Goal: Task Accomplishment & Management: Complete application form

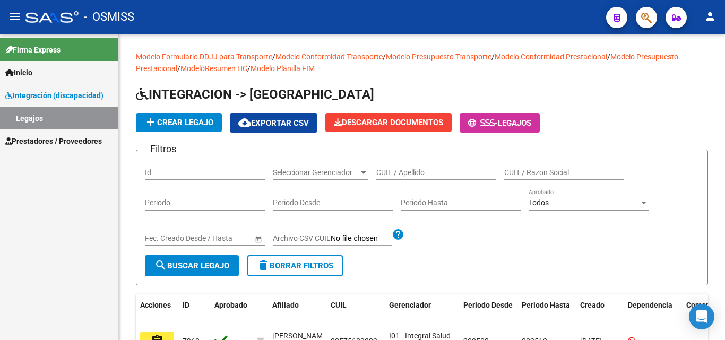
click at [72, 137] on span "Prestadores / Proveedores" at bounding box center [53, 141] width 97 height 12
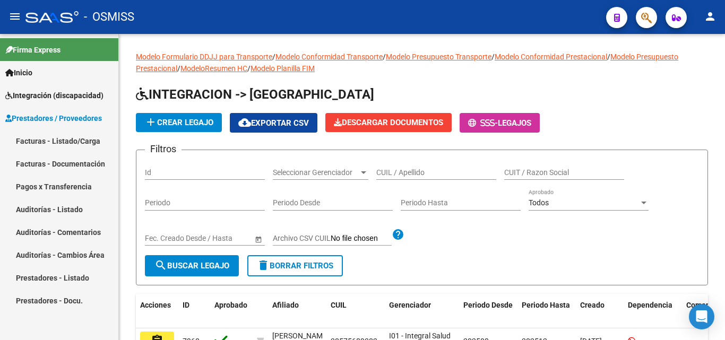
click at [73, 137] on link "Facturas - Listado/Carga" at bounding box center [59, 140] width 118 height 23
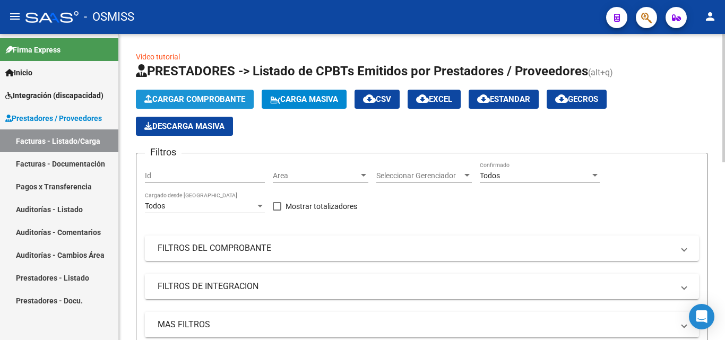
click at [198, 98] on span "Cargar Comprobante" at bounding box center [194, 99] width 101 height 10
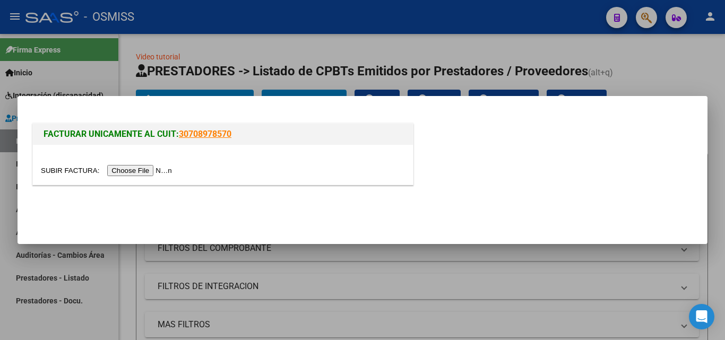
click at [150, 166] on input "file" at bounding box center [108, 170] width 134 height 11
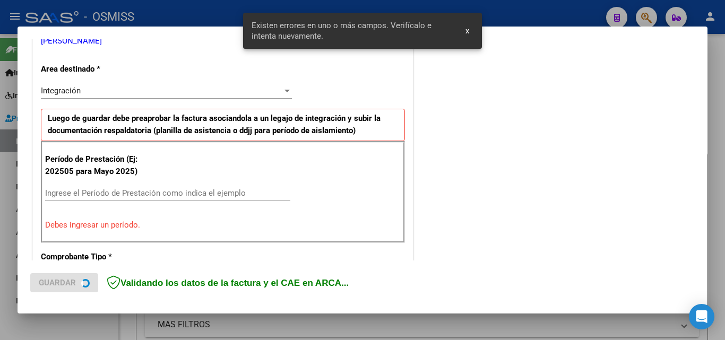
scroll to position [239, 0]
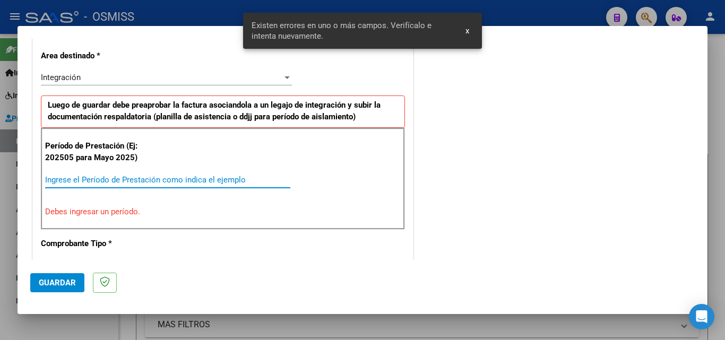
click at [150, 180] on input "Ingrese el Período de Prestación como indica el ejemplo" at bounding box center [167, 180] width 245 height 10
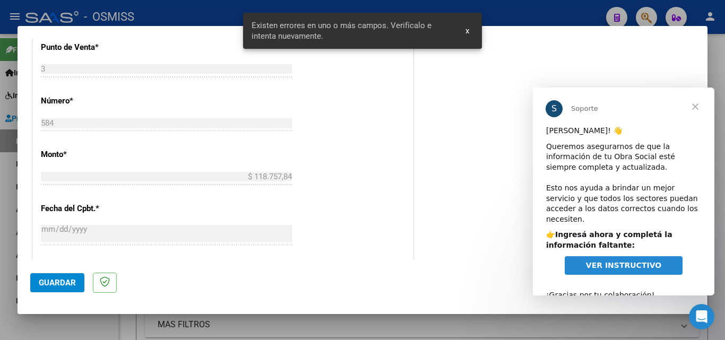
scroll to position [558, 0]
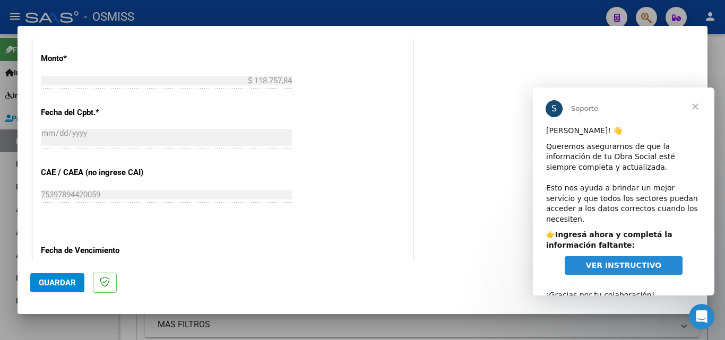
type input "202509"
click at [700, 108] on span "Cerrar" at bounding box center [695, 107] width 38 height 38
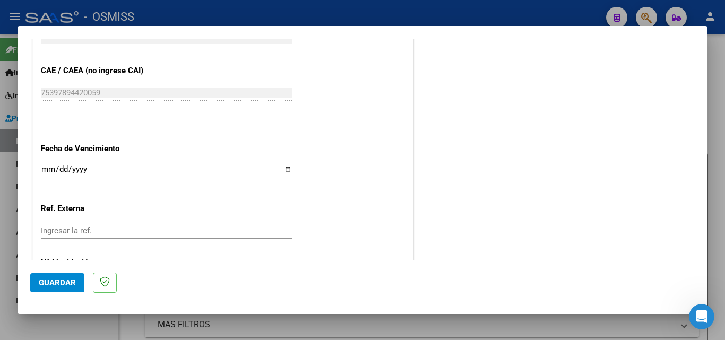
scroll to position [664, 0]
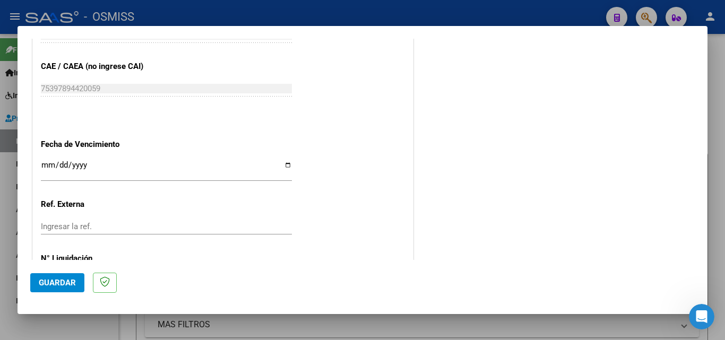
click at [53, 280] on span "Guardar" at bounding box center [57, 283] width 37 height 10
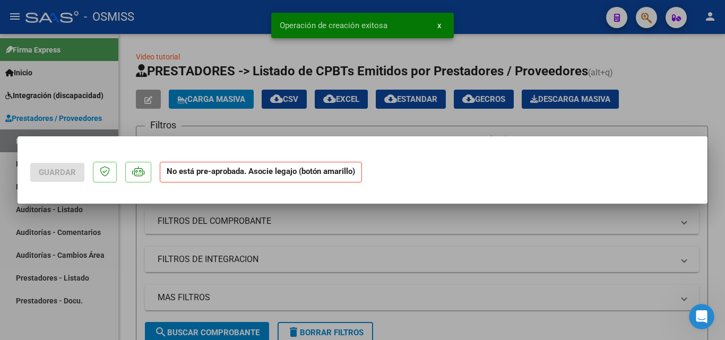
scroll to position [0, 0]
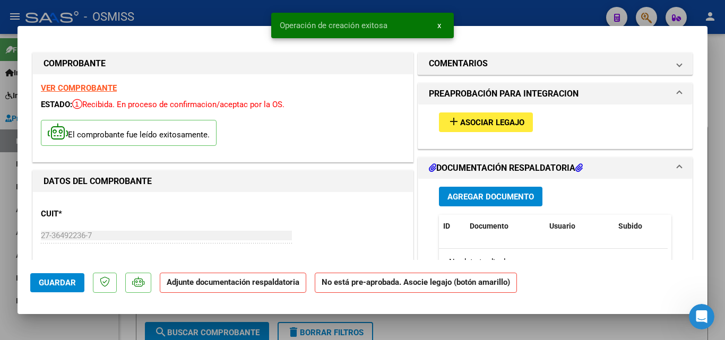
click at [497, 123] on span "Asociar Legajo" at bounding box center [492, 123] width 64 height 10
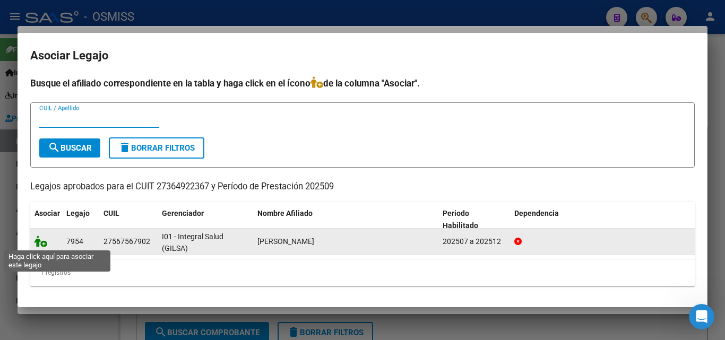
click at [40, 243] on icon at bounding box center [40, 242] width 13 height 12
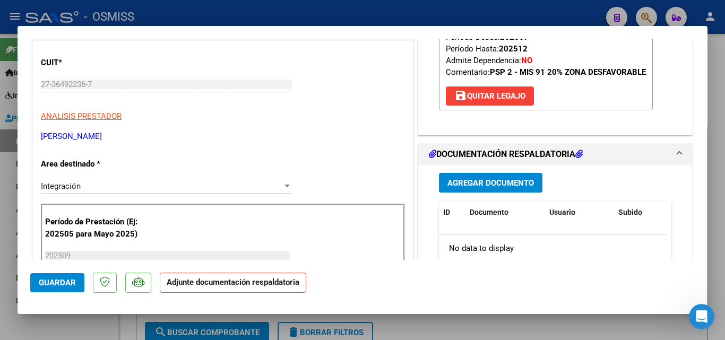
scroll to position [159, 0]
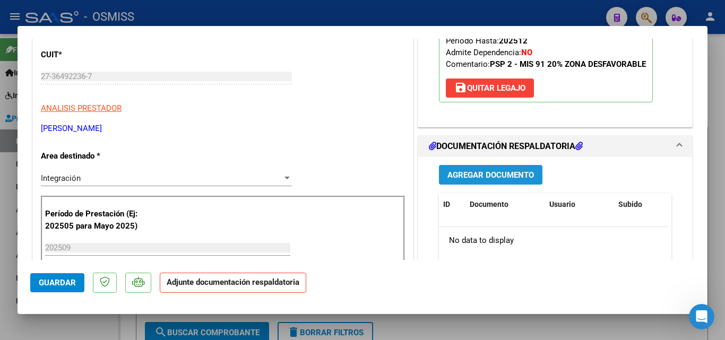
click at [488, 172] on span "Agregar Documento" at bounding box center [490, 175] width 86 height 10
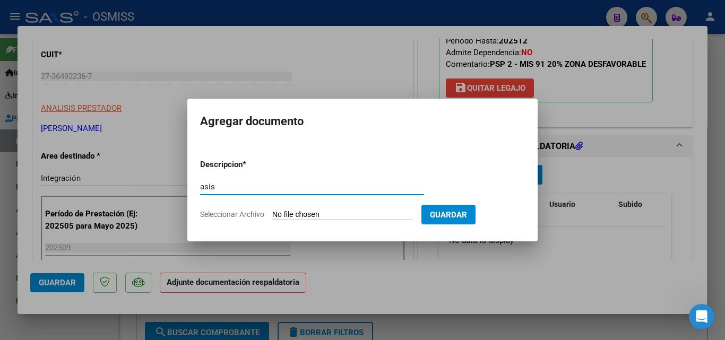
click at [267, 188] on input "asis" at bounding box center [312, 187] width 224 height 10
type input "asis"
click at [298, 214] on input "Seleccionar Archivo" at bounding box center [342, 215] width 141 height 10
type input "C:\fakepath\ASISTENCIA sept -25.pdf"
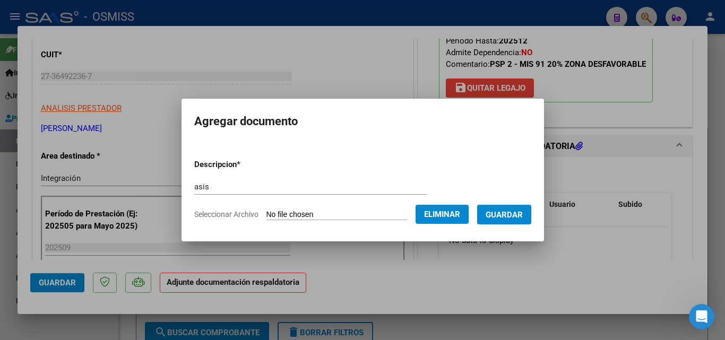
click at [515, 217] on span "Guardar" at bounding box center [503, 215] width 37 height 10
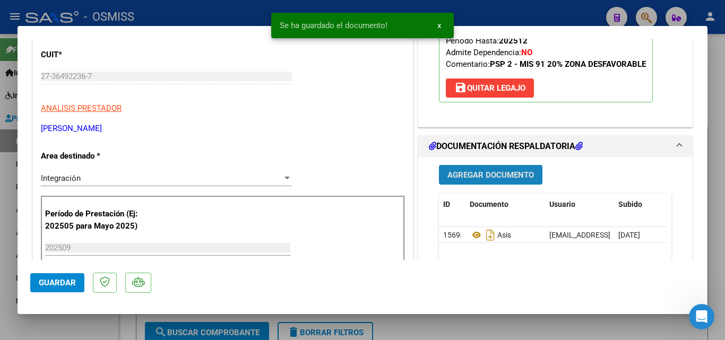
click at [503, 176] on span "Agregar Documento" at bounding box center [490, 175] width 86 height 10
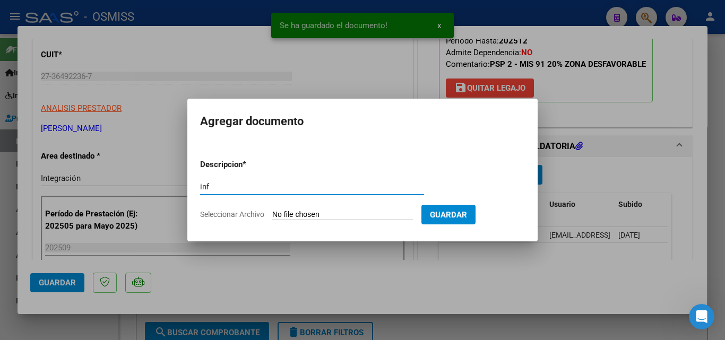
type input "inf"
click at [302, 214] on input "Seleccionar Archivo" at bounding box center [342, 215] width 141 height 10
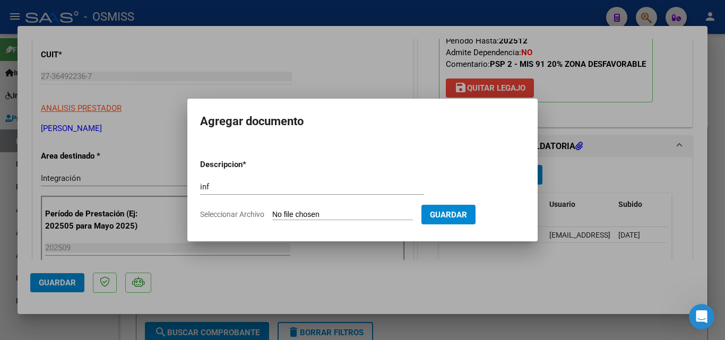
type input "C:\fakepath\INFORME SEPTIEMBRE 2025.pdf"
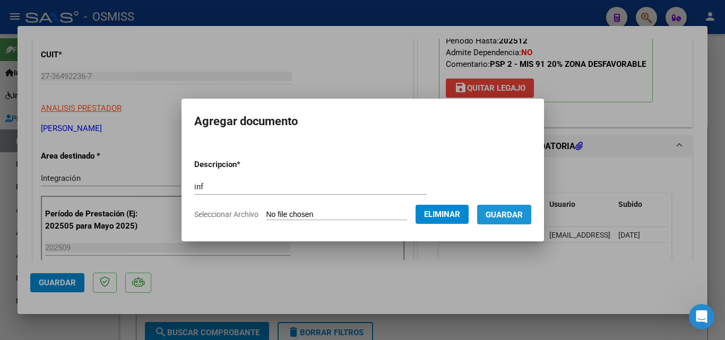
click at [523, 215] on span "Guardar" at bounding box center [503, 215] width 37 height 10
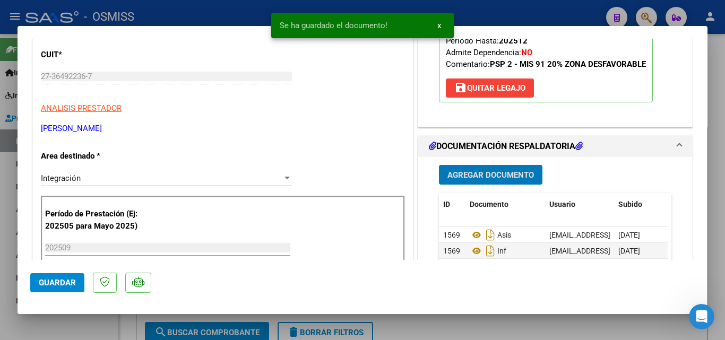
click at [77, 286] on button "Guardar" at bounding box center [57, 282] width 54 height 19
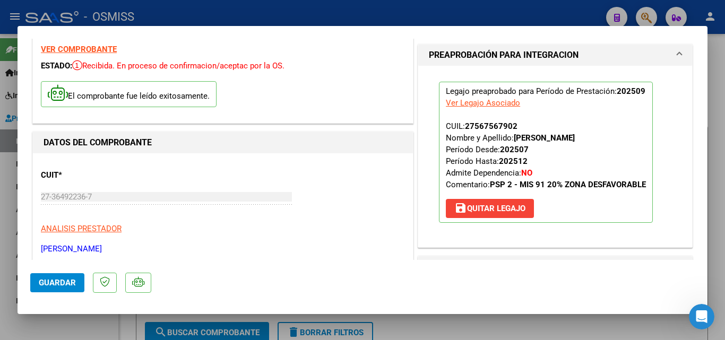
scroll to position [251, 0]
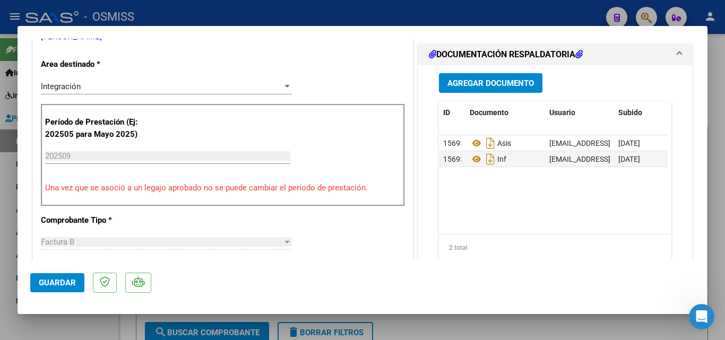
click at [59, 277] on button "Guardar" at bounding box center [57, 282] width 54 height 19
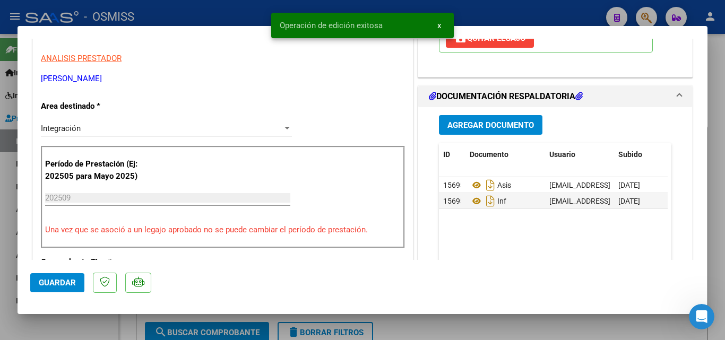
scroll to position [145, 0]
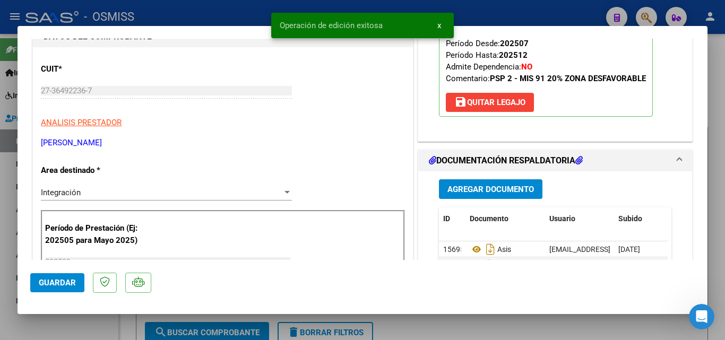
type input "$ 0,00"
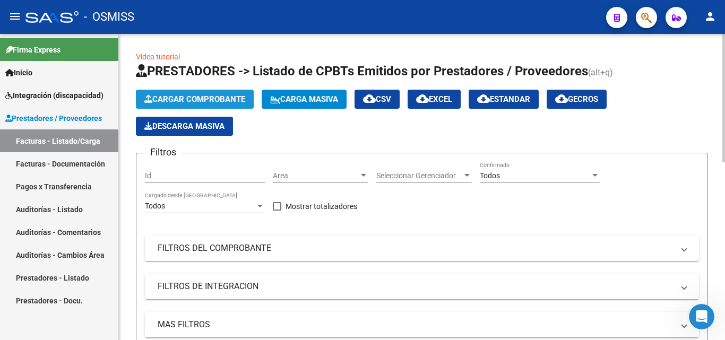
click at [173, 94] on span "Cargar Comprobante" at bounding box center [194, 99] width 101 height 10
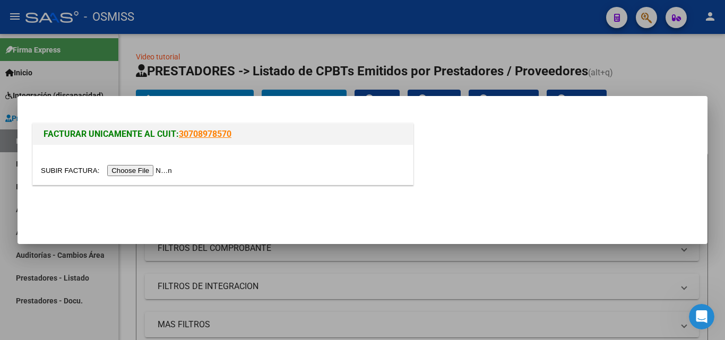
click at [158, 166] on input "file" at bounding box center [108, 170] width 134 height 11
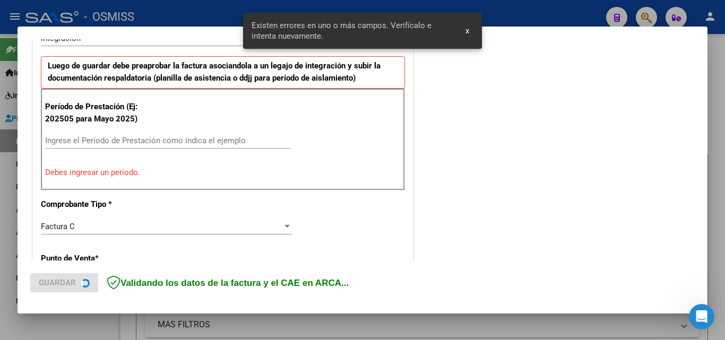
scroll to position [312, 0]
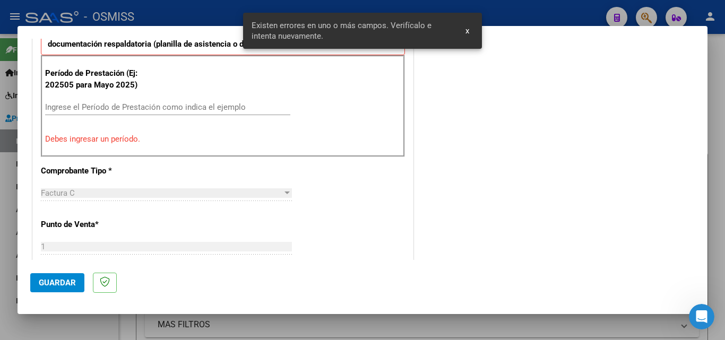
click at [137, 101] on div "Ingrese el Período de Prestación como indica el ejemplo" at bounding box center [167, 107] width 245 height 16
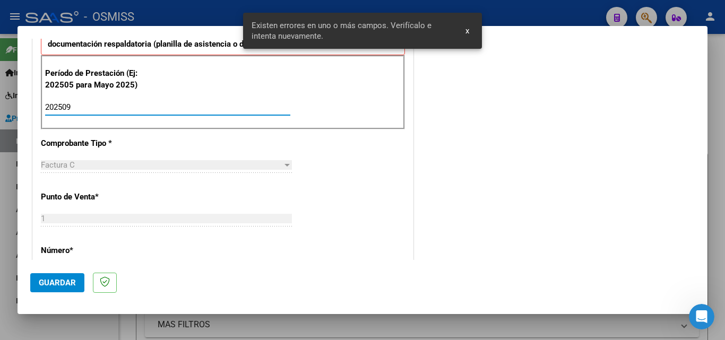
type input "202509"
click at [65, 287] on span "Guardar" at bounding box center [57, 283] width 37 height 10
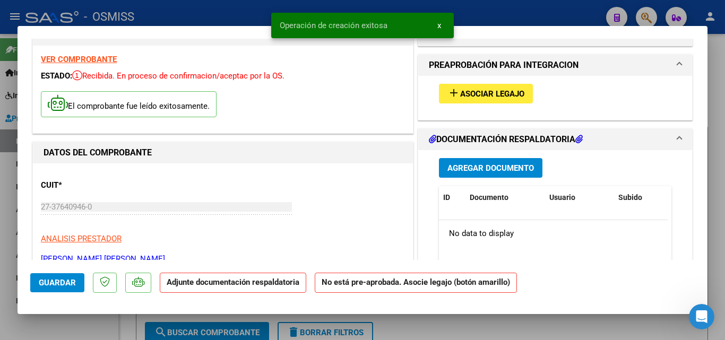
scroll to position [53, 0]
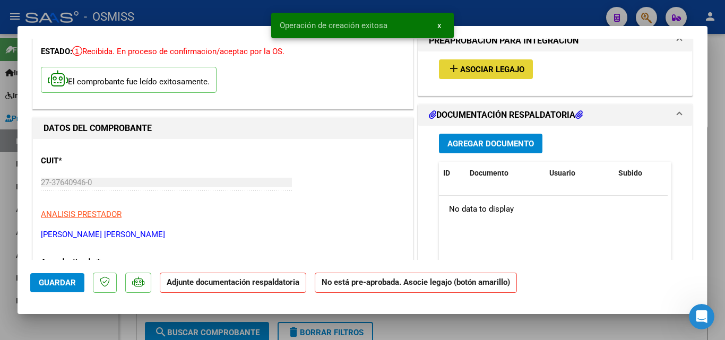
click at [466, 71] on span "Asociar Legajo" at bounding box center [492, 70] width 64 height 10
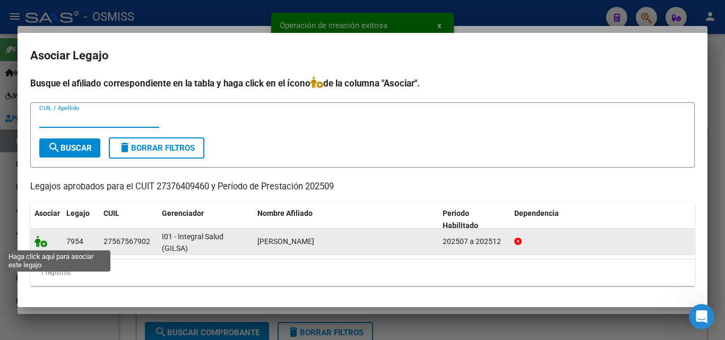
click at [43, 243] on icon at bounding box center [40, 242] width 13 height 12
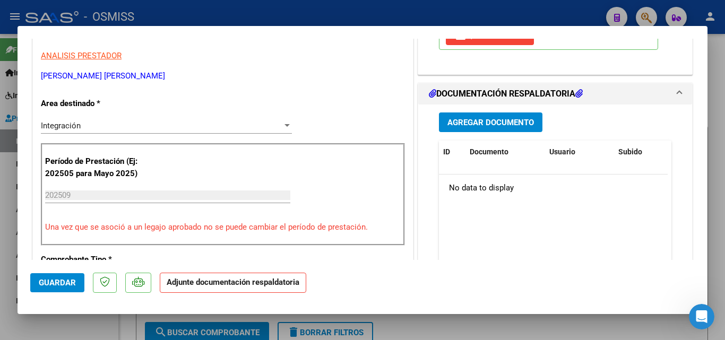
scroll to position [212, 0]
click at [488, 125] on span "Agregar Documento" at bounding box center [490, 122] width 86 height 10
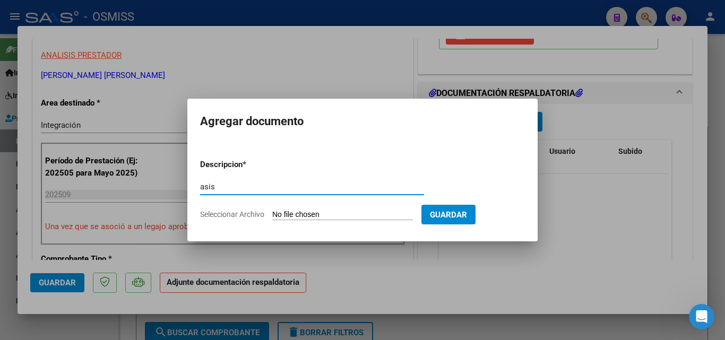
type input "asis"
click at [317, 216] on input "Seleccionar Archivo" at bounding box center [342, 215] width 141 height 10
type input "C:\fakepath\Asist SEPT -25.pdf"
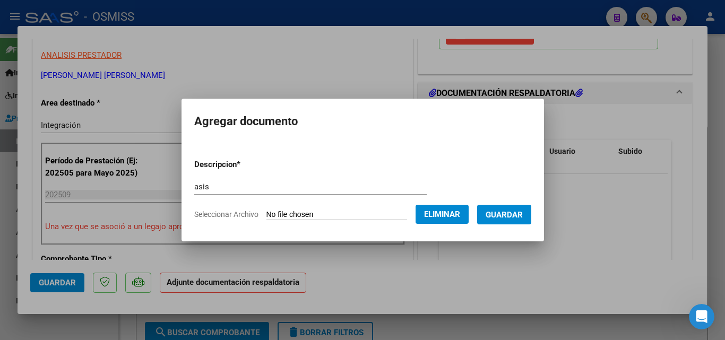
click at [514, 224] on button "Guardar" at bounding box center [504, 215] width 54 height 20
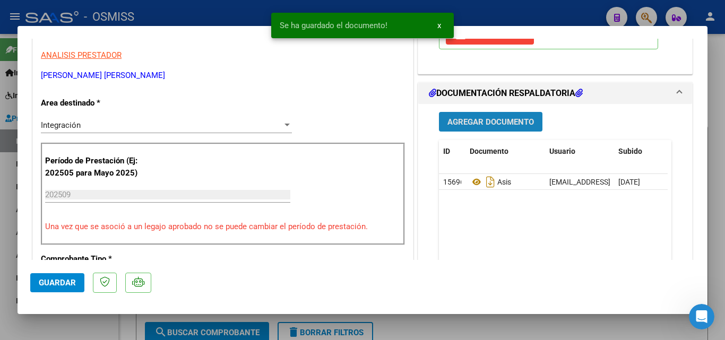
click at [483, 123] on span "Agregar Documento" at bounding box center [490, 122] width 86 height 10
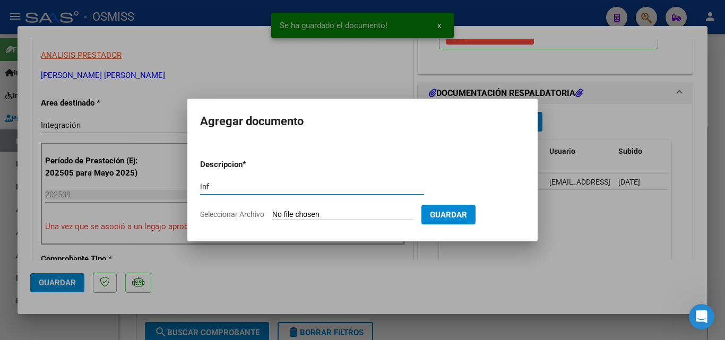
type input "inf"
click at [291, 212] on input "Seleccionar Archivo" at bounding box center [342, 215] width 141 height 10
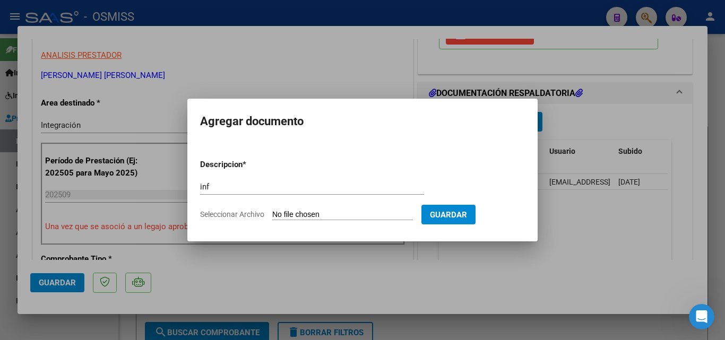
type input "C:\fakepath\inf- [DATE].pdf"
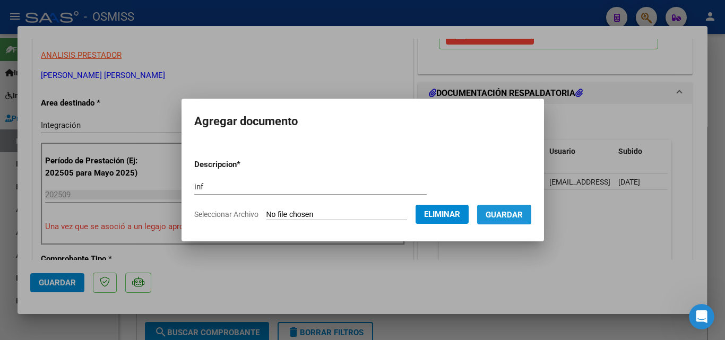
click at [505, 214] on span "Guardar" at bounding box center [503, 215] width 37 height 10
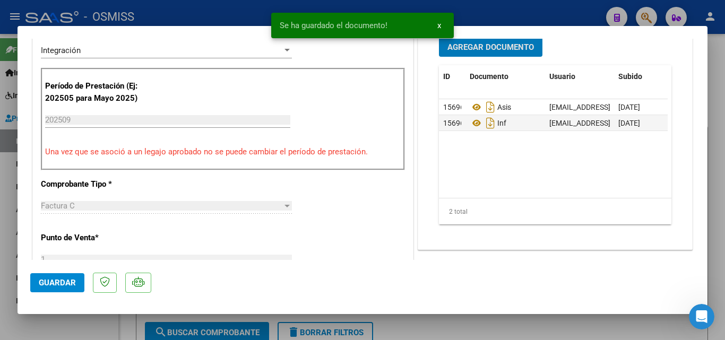
scroll to position [318, 0]
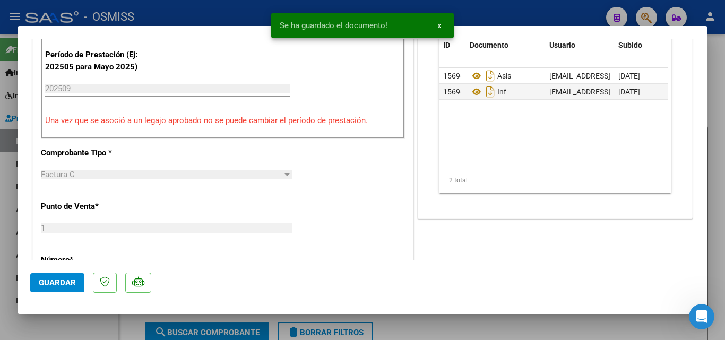
click at [48, 281] on span "Guardar" at bounding box center [57, 283] width 37 height 10
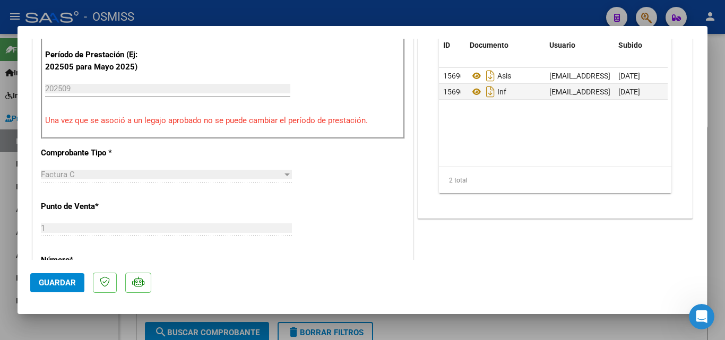
click at [59, 284] on span "Guardar" at bounding box center [57, 283] width 37 height 10
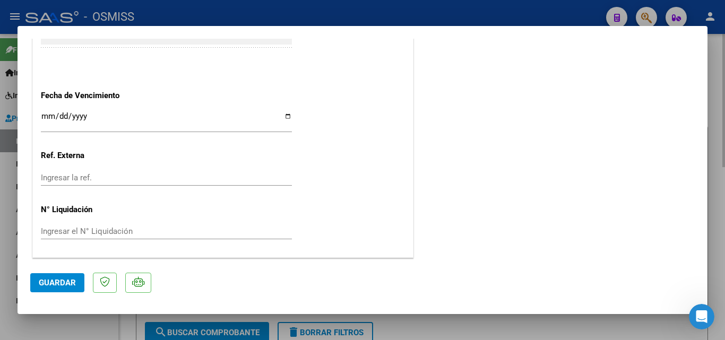
scroll to position [0, 0]
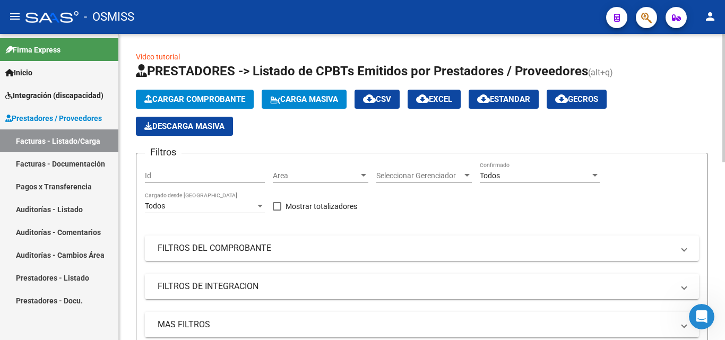
click at [185, 98] on span "Cargar Comprobante" at bounding box center [194, 99] width 101 height 10
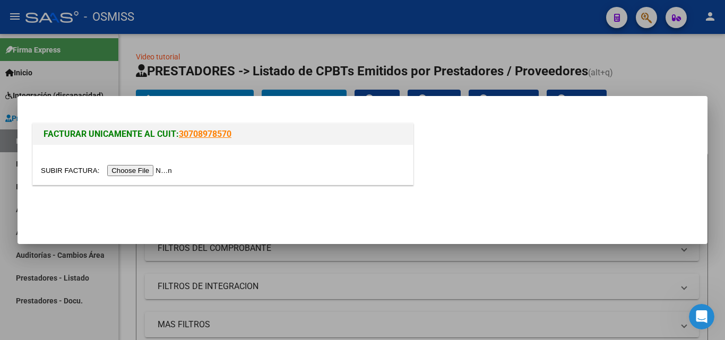
click at [148, 174] on input "file" at bounding box center [108, 170] width 134 height 11
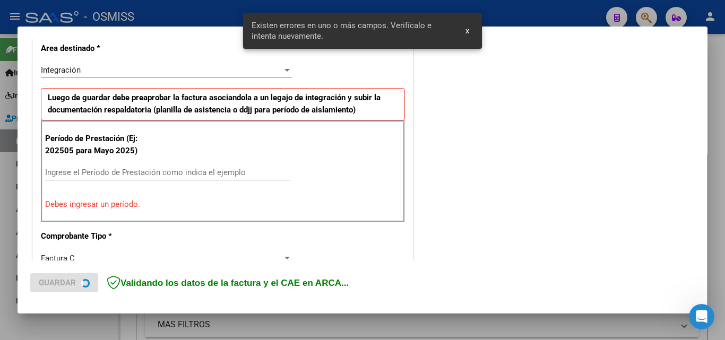
scroll to position [259, 0]
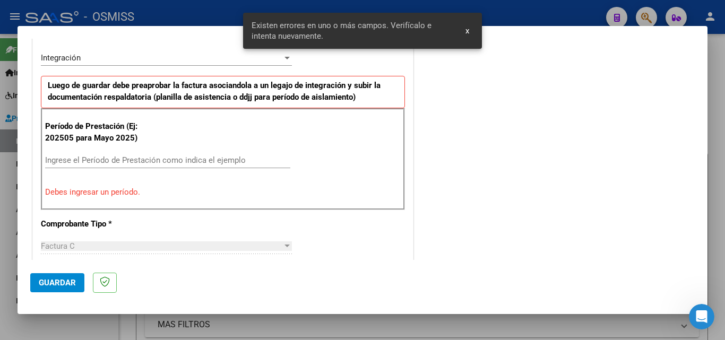
click at [152, 163] on input "Ingrese el Período de Prestación como indica el ejemplo" at bounding box center [167, 160] width 245 height 10
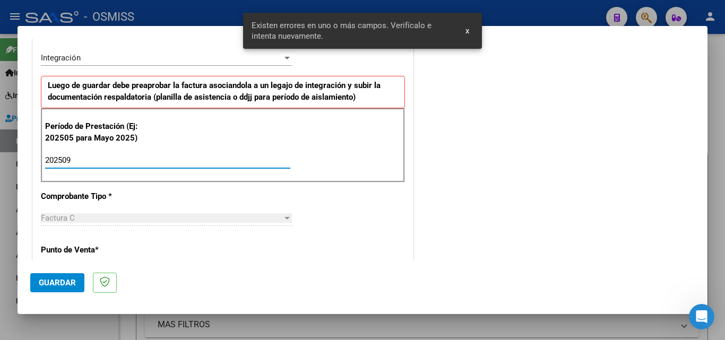
type input "202509"
click at [64, 283] on span "Guardar" at bounding box center [57, 283] width 37 height 10
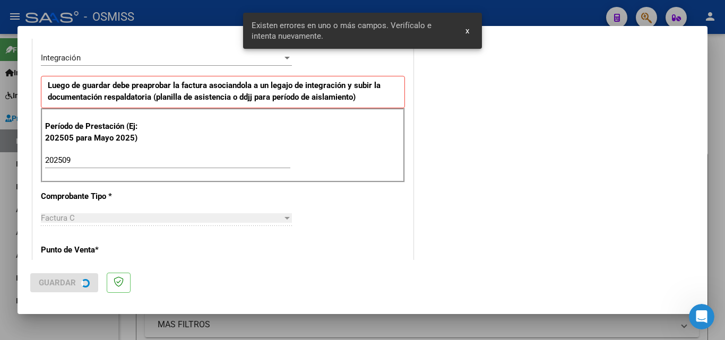
scroll to position [0, 0]
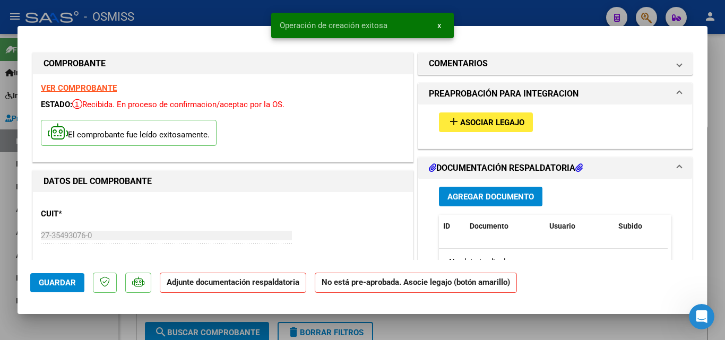
click at [489, 126] on span "Asociar Legajo" at bounding box center [492, 123] width 64 height 10
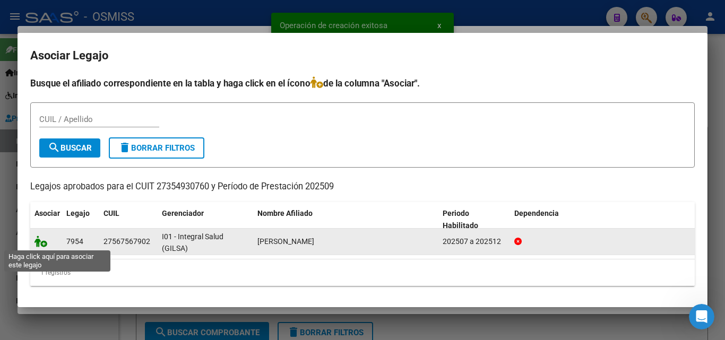
click at [38, 239] on icon at bounding box center [40, 242] width 13 height 12
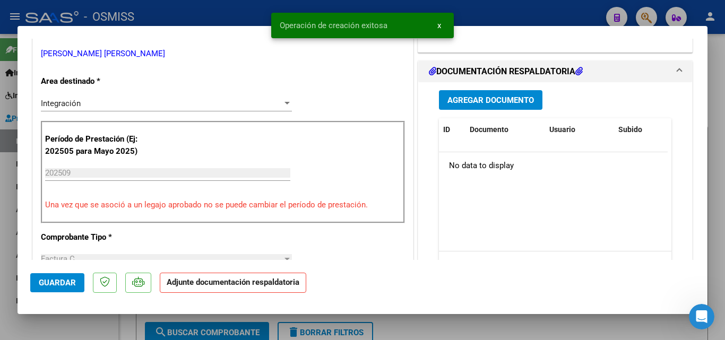
scroll to position [265, 0]
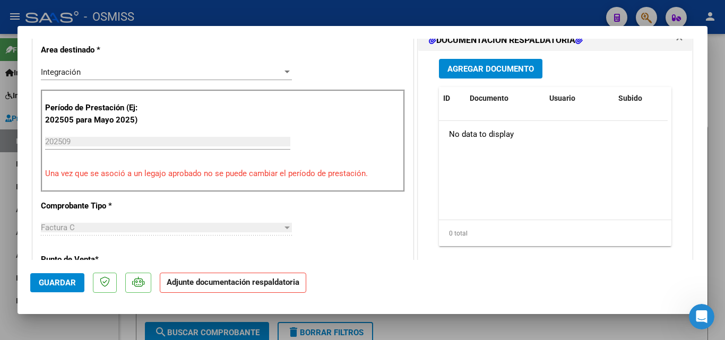
click at [496, 68] on span "Agregar Documento" at bounding box center [490, 69] width 86 height 10
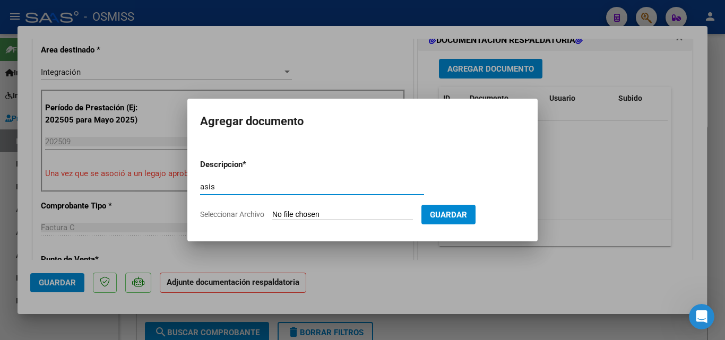
type input "asis"
click at [298, 214] on input "Seleccionar Archivo" at bounding box center [342, 215] width 141 height 10
type input "C:\fakepath\asist- [DATE].pdf"
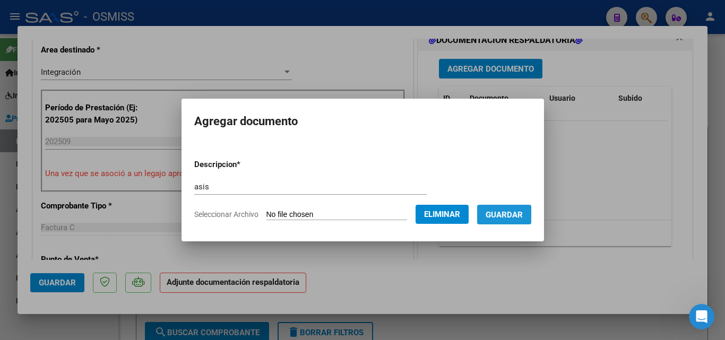
click at [531, 211] on button "Guardar" at bounding box center [504, 215] width 54 height 20
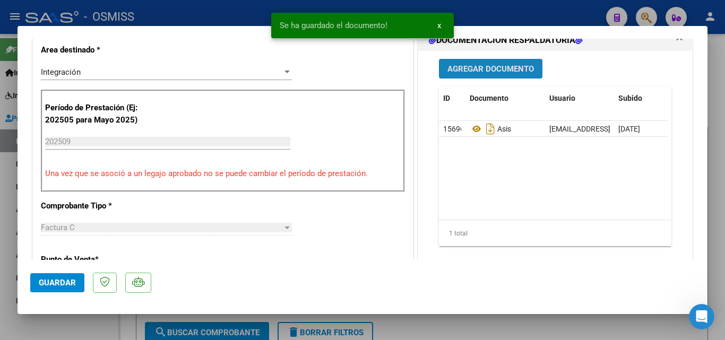
click at [486, 67] on span "Agregar Documento" at bounding box center [490, 69] width 86 height 10
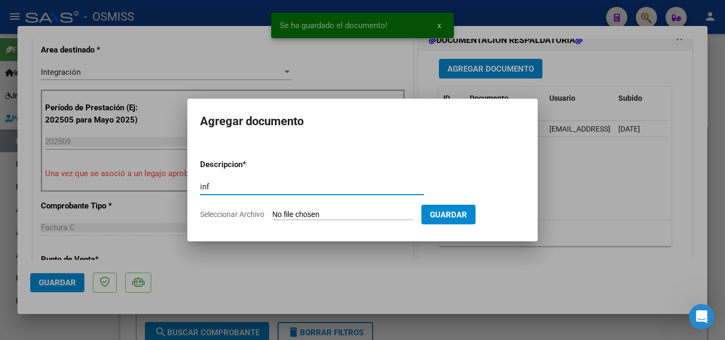
type input "inf"
click at [304, 213] on input "Seleccionar Archivo" at bounding box center [342, 215] width 141 height 10
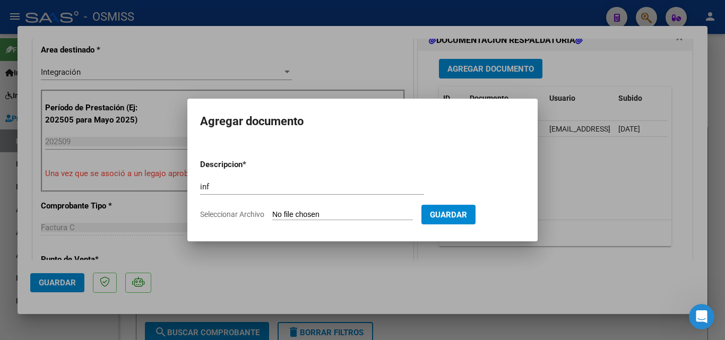
type input "C:\fakepath\inf [DATE].pdf"
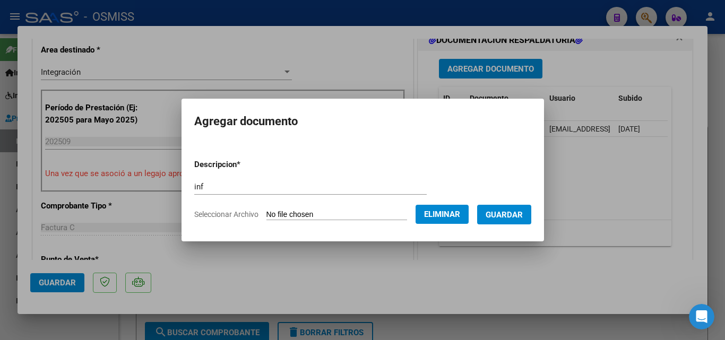
click at [516, 215] on span "Guardar" at bounding box center [503, 215] width 37 height 10
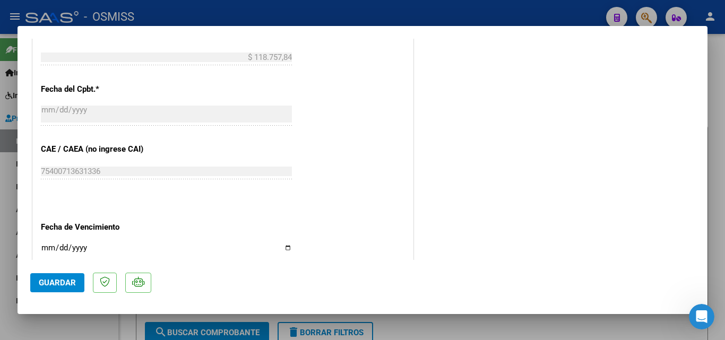
scroll to position [637, 0]
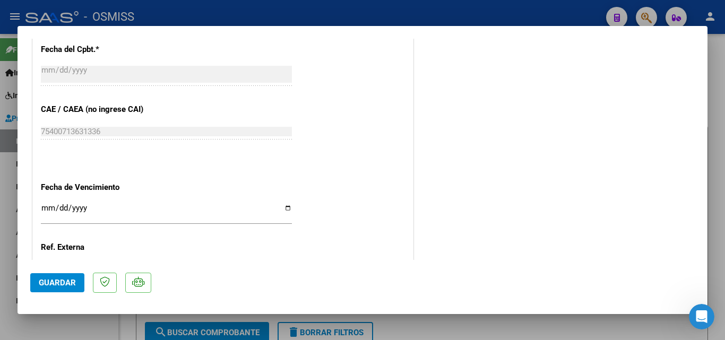
click at [64, 284] on span "Guardar" at bounding box center [57, 283] width 37 height 10
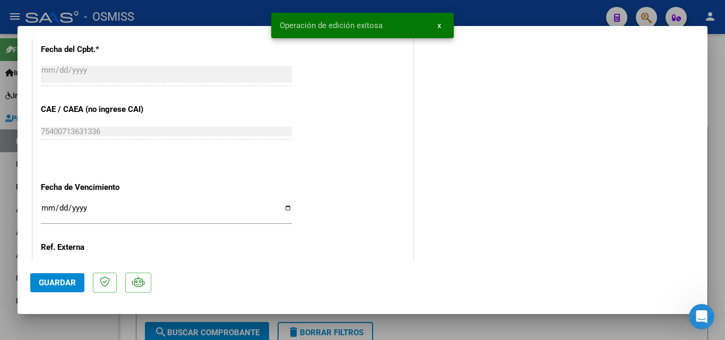
type input "$ 0,00"
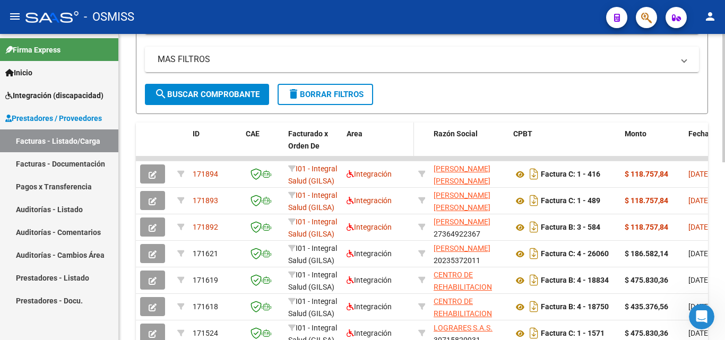
scroll to position [0, 0]
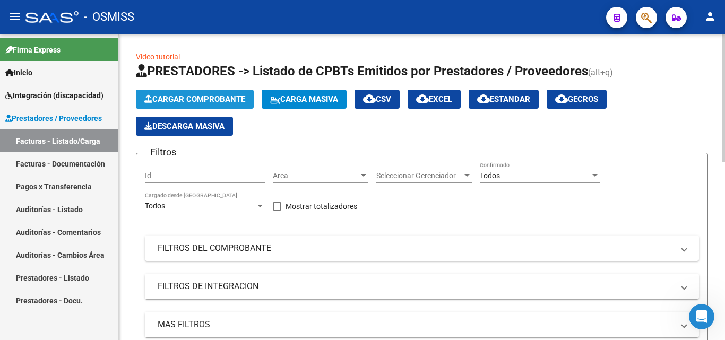
click at [233, 94] on button "Cargar Comprobante" at bounding box center [195, 99] width 118 height 19
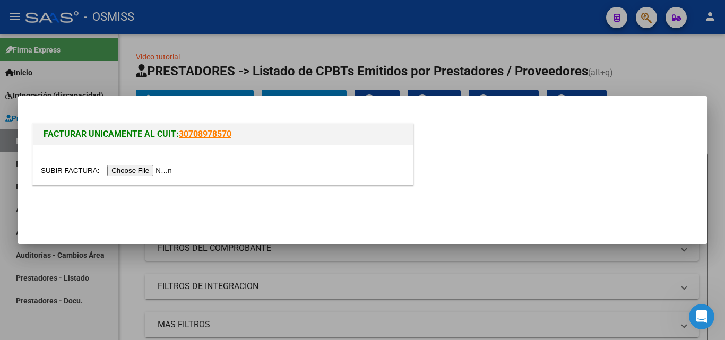
click at [165, 172] on input "file" at bounding box center [108, 170] width 134 height 11
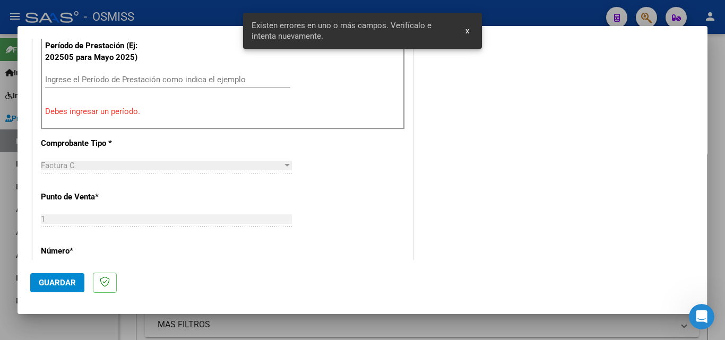
scroll to position [281, 0]
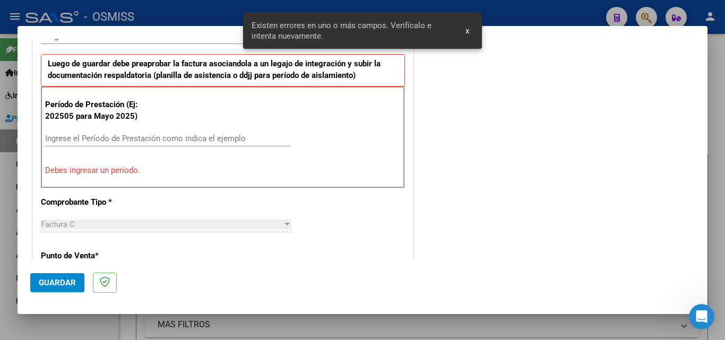
click at [159, 138] on input "Ingrese el Período de Prestación como indica el ejemplo" at bounding box center [167, 139] width 245 height 10
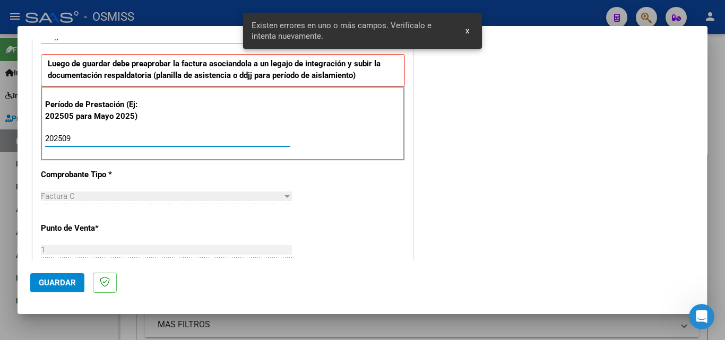
type input "202509"
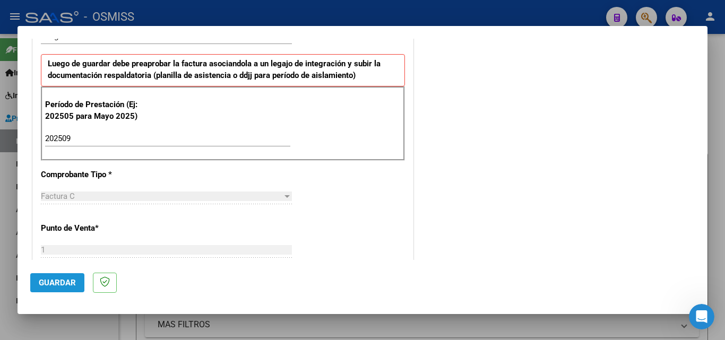
click at [79, 282] on button "Guardar" at bounding box center [57, 282] width 54 height 19
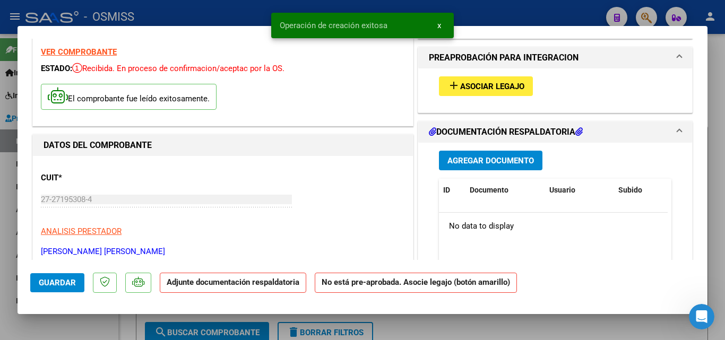
scroll to position [53, 0]
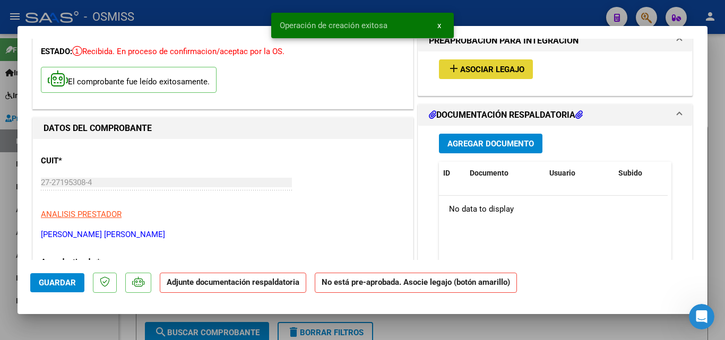
click at [506, 71] on span "Asociar Legajo" at bounding box center [492, 70] width 64 height 10
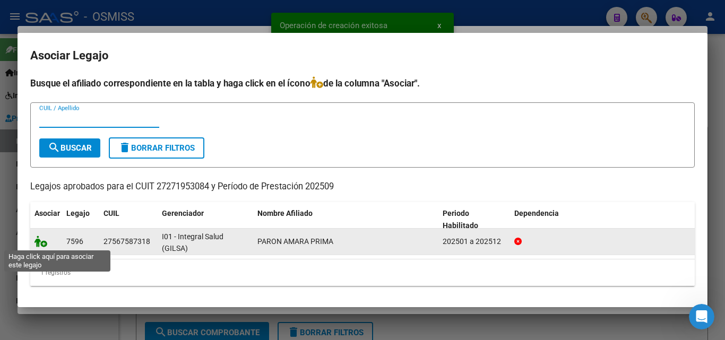
click at [44, 243] on icon at bounding box center [40, 242] width 13 height 12
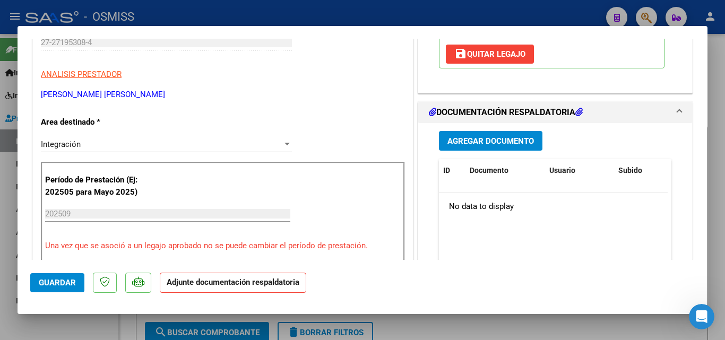
scroll to position [212, 0]
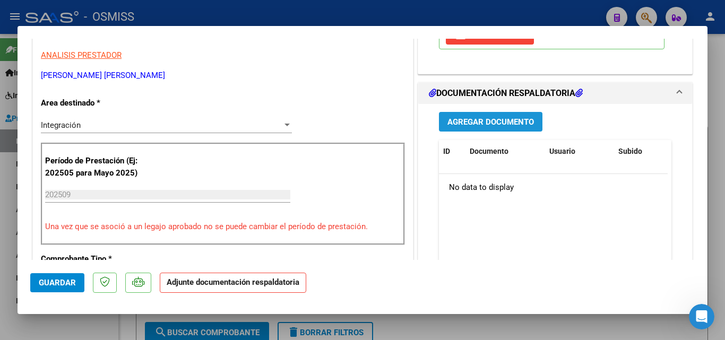
click at [505, 124] on span "Agregar Documento" at bounding box center [490, 122] width 86 height 10
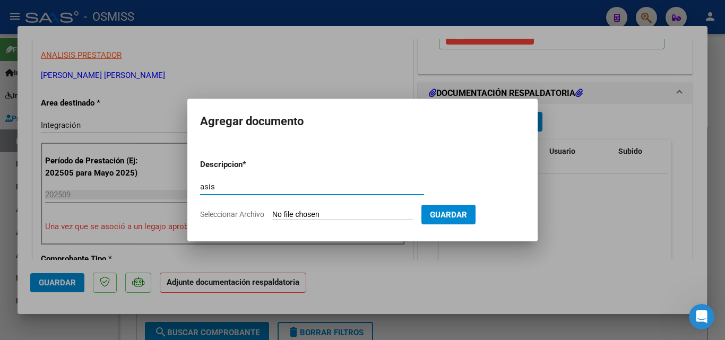
type input "asis"
click at [290, 214] on input "Seleccionar Archivo" at bounding box center [342, 215] width 141 height 10
type input "C:\fakepath\asistencia-[DATE].pdf"
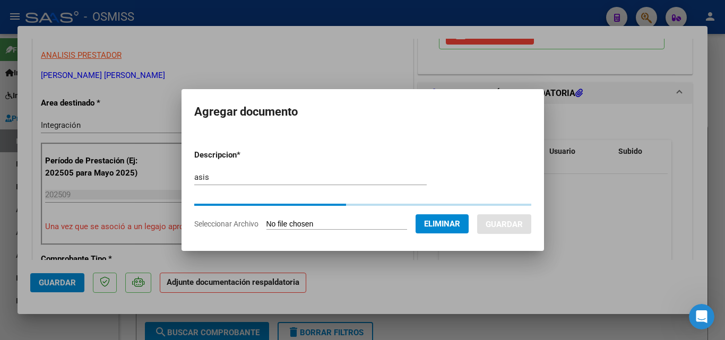
click at [516, 220] on button "Guardar" at bounding box center [504, 224] width 54 height 20
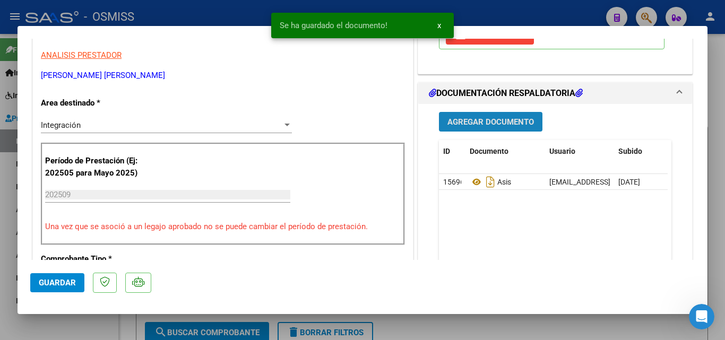
click at [511, 129] on button "Agregar Documento" at bounding box center [490, 122] width 103 height 20
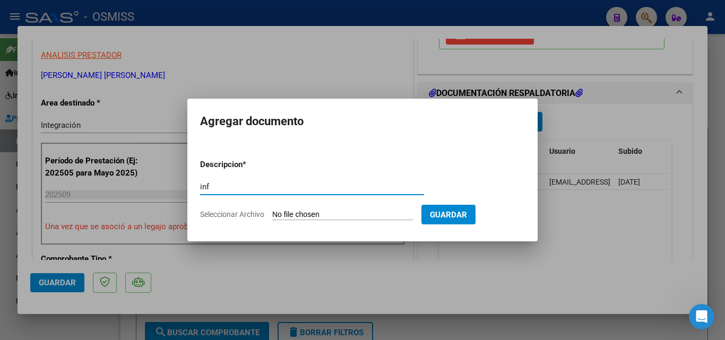
type input "inf"
click at [303, 211] on input "Seleccionar Archivo" at bounding box center [342, 215] width 141 height 10
type input "C:\fakepath\inf- [DATE].docx"
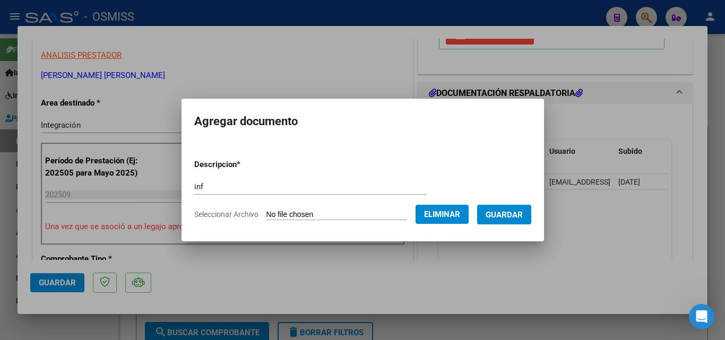
click at [519, 218] on span "Guardar" at bounding box center [503, 215] width 37 height 10
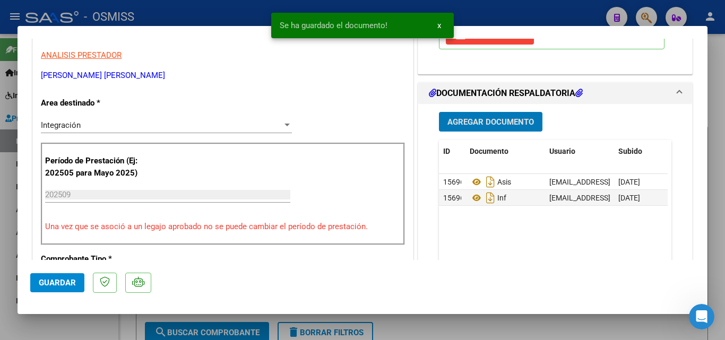
click at [71, 285] on span "Guardar" at bounding box center [57, 283] width 37 height 10
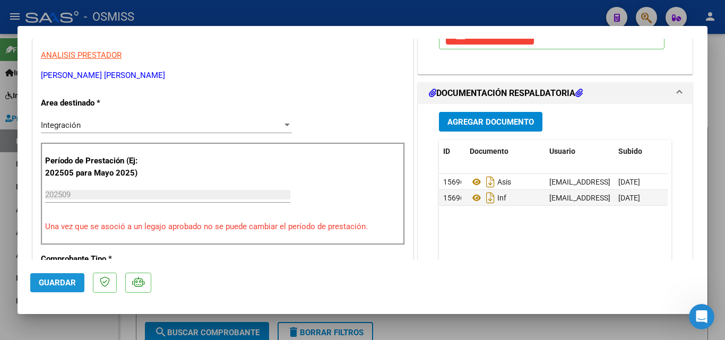
click at [75, 280] on span "Guardar" at bounding box center [57, 283] width 37 height 10
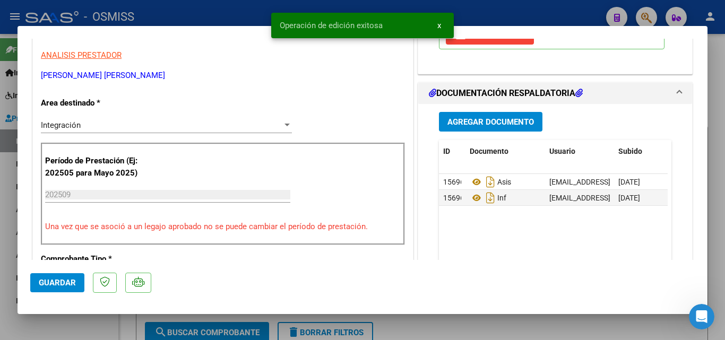
type input "$ 0,00"
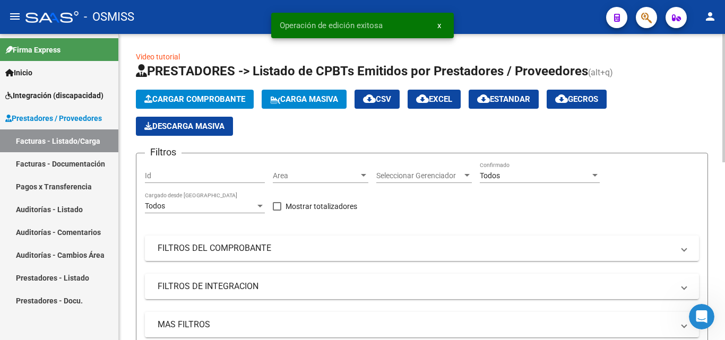
click at [200, 94] on button "Cargar Comprobante" at bounding box center [195, 99] width 118 height 19
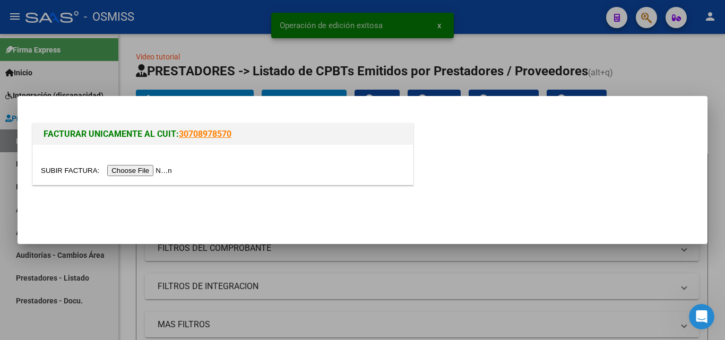
click at [149, 171] on input "file" at bounding box center [108, 170] width 134 height 11
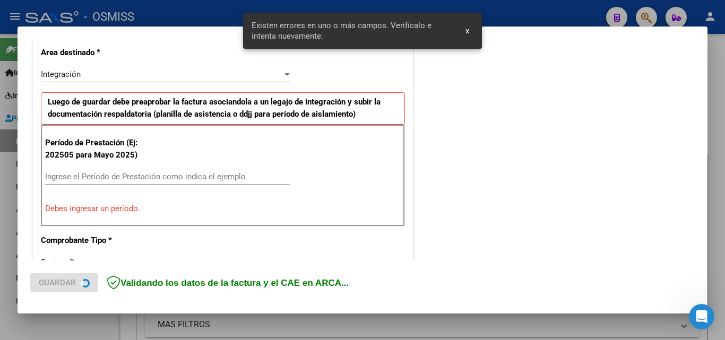
scroll to position [259, 0]
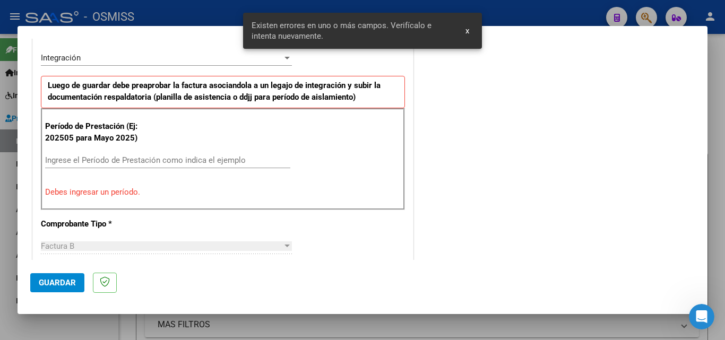
click at [150, 158] on input "Ingrese el Período de Prestación como indica el ejemplo" at bounding box center [167, 160] width 245 height 10
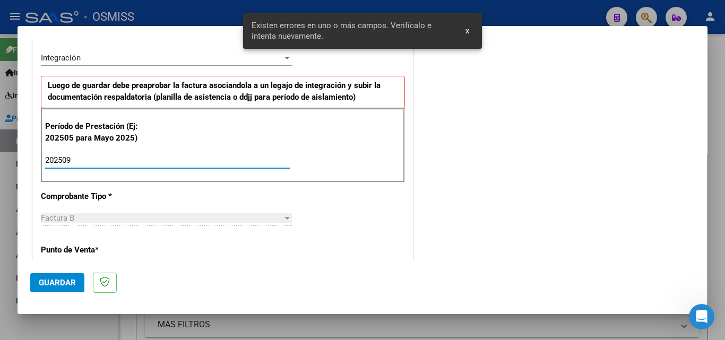
type input "202509"
click at [69, 276] on button "Guardar" at bounding box center [57, 282] width 54 height 19
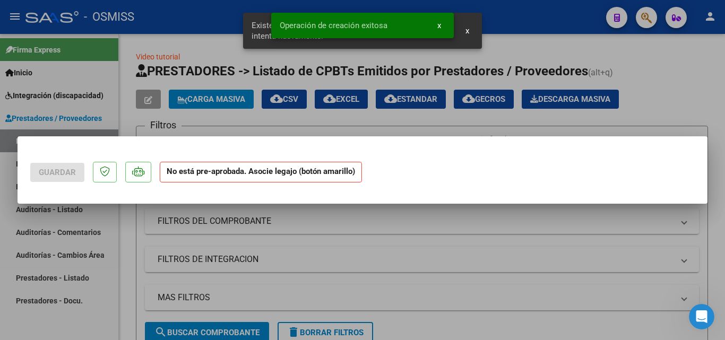
scroll to position [0, 0]
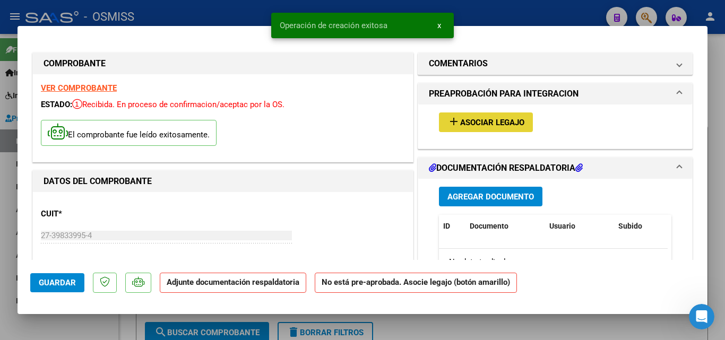
click at [471, 118] on span "Asociar Legajo" at bounding box center [492, 123] width 64 height 10
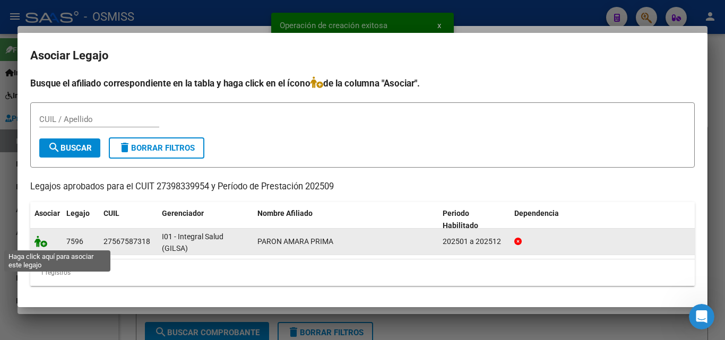
click at [42, 246] on icon at bounding box center [40, 242] width 13 height 12
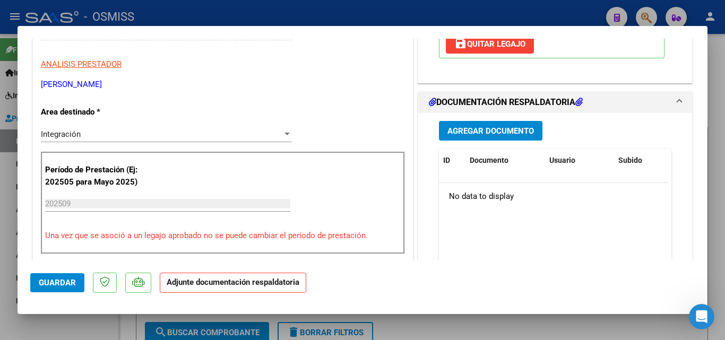
scroll to position [212, 0]
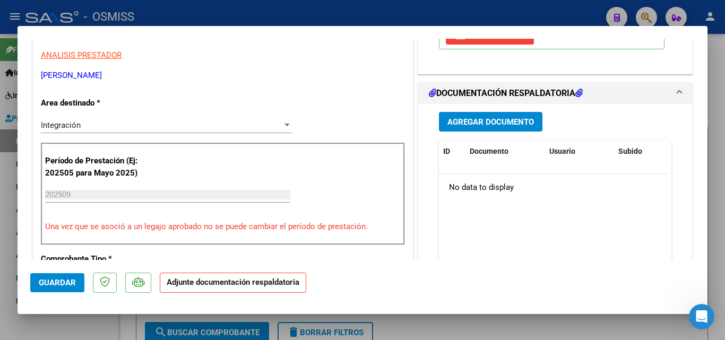
click at [485, 125] on span "Agregar Documento" at bounding box center [490, 122] width 86 height 10
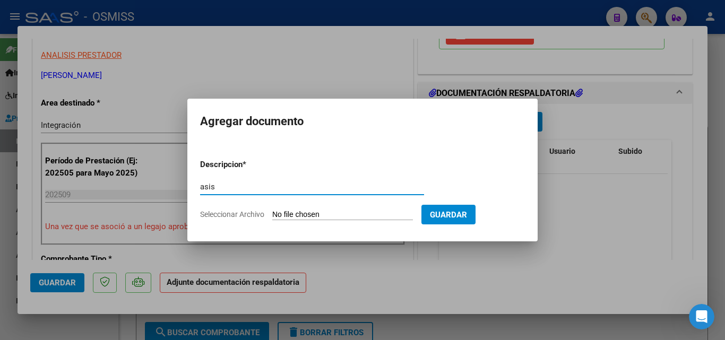
type input "asis"
click at [291, 210] on input "Seleccionar Archivo" at bounding box center [342, 215] width 141 height 10
type input "C:\fakepath\asistencia sept-25.pdf"
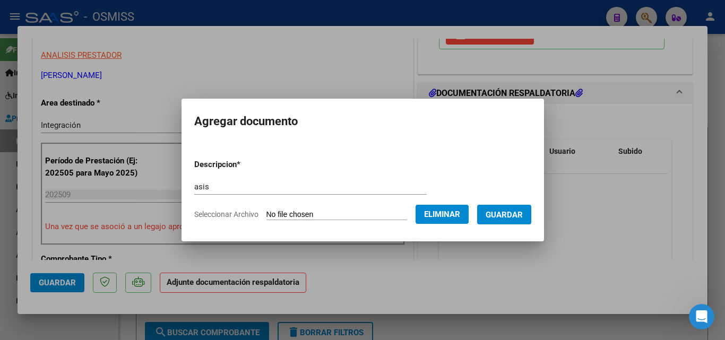
click at [517, 218] on span "Guardar" at bounding box center [503, 215] width 37 height 10
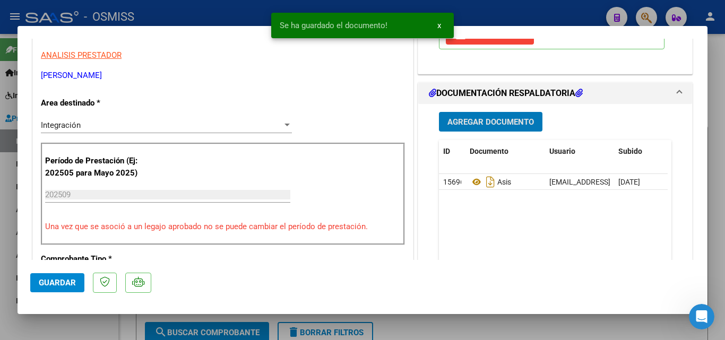
click at [496, 119] on span "Agregar Documento" at bounding box center [490, 122] width 86 height 10
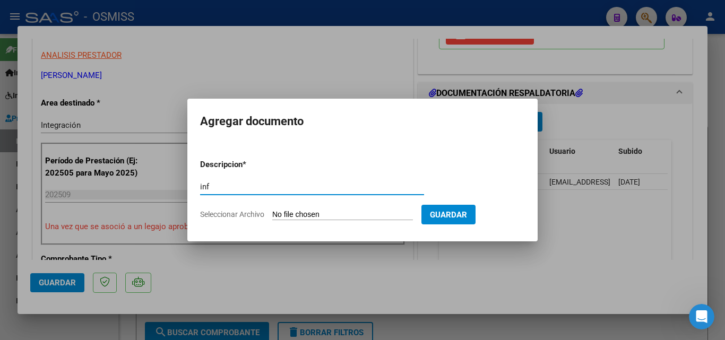
type input "inf"
click at [331, 215] on input "Seleccionar Archivo" at bounding box center [342, 215] width 141 height 10
type input "C:\fakepath\INFORME [DATE].pdf"
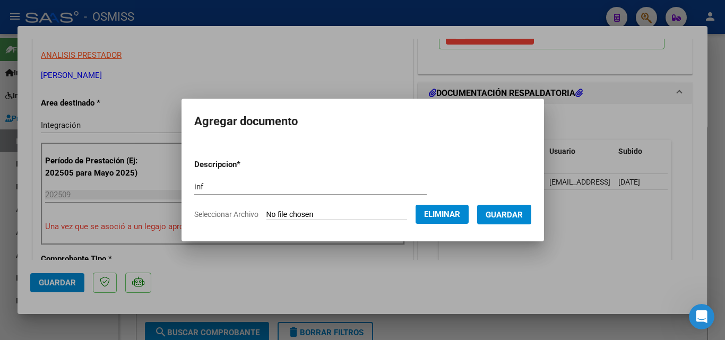
click at [522, 218] on span "Guardar" at bounding box center [503, 215] width 37 height 10
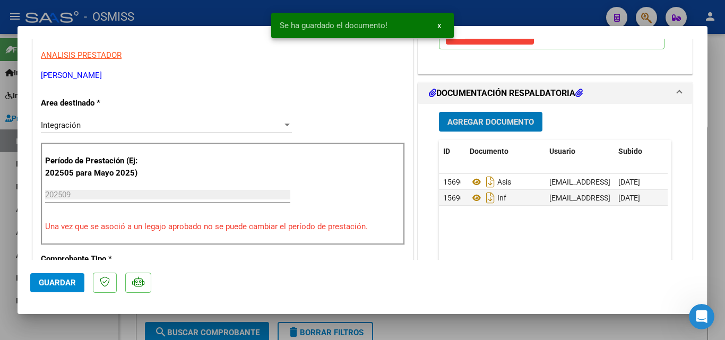
click at [60, 289] on button "Guardar" at bounding box center [57, 282] width 54 height 19
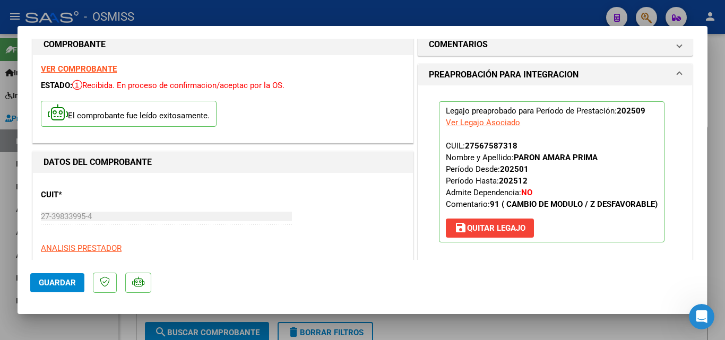
scroll to position [0, 0]
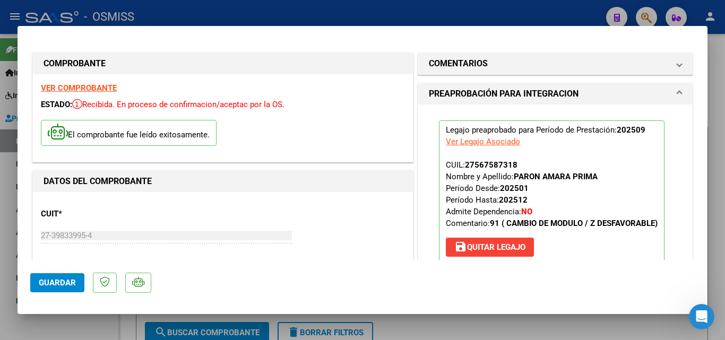
type input "$ 0,00"
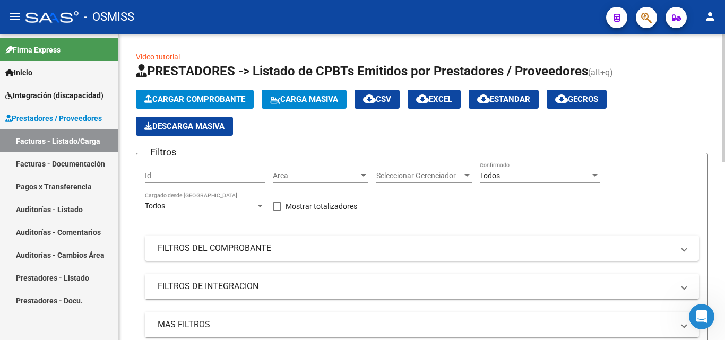
click at [230, 92] on button "Cargar Comprobante" at bounding box center [195, 99] width 118 height 19
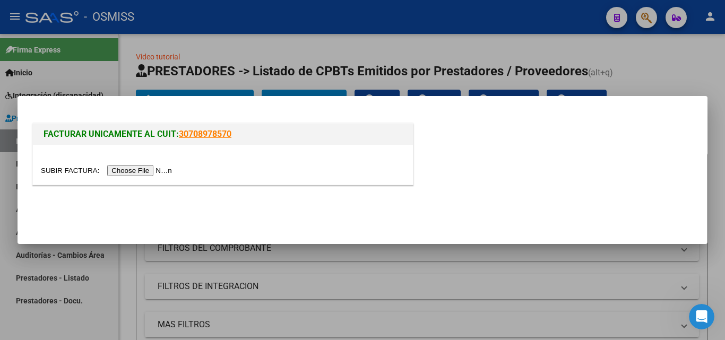
click at [157, 170] on input "file" at bounding box center [108, 170] width 134 height 11
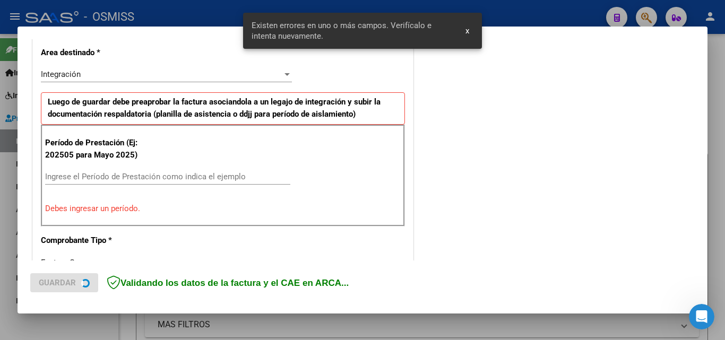
scroll to position [259, 0]
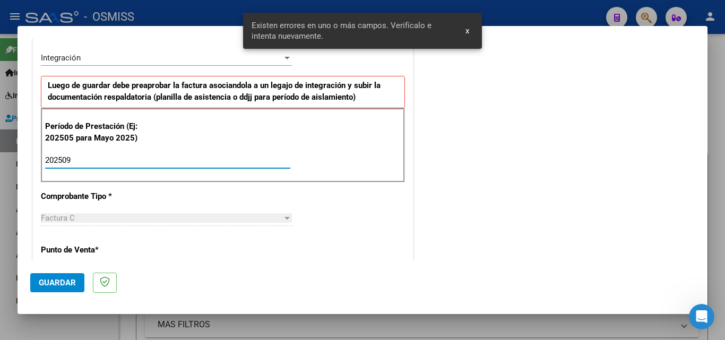
drag, startPoint x: 104, startPoint y: 159, endPoint x: 103, endPoint y: 178, distance: 18.6
click at [105, 159] on input "202509" at bounding box center [167, 160] width 245 height 10
type input "202509"
click at [76, 281] on button "Guardar" at bounding box center [57, 282] width 54 height 19
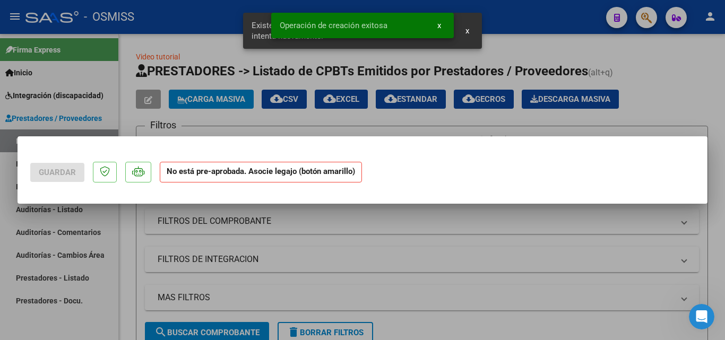
scroll to position [0, 0]
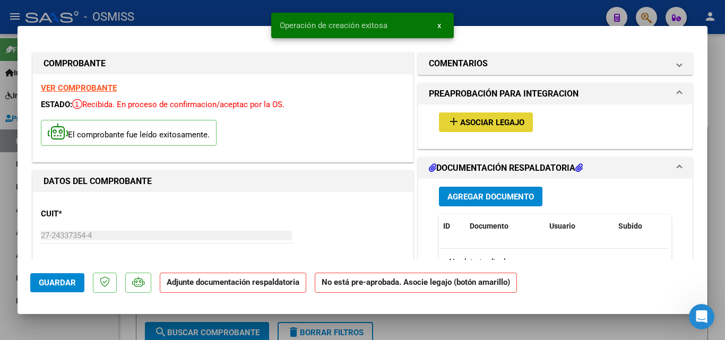
click at [504, 125] on span "Asociar Legajo" at bounding box center [492, 123] width 64 height 10
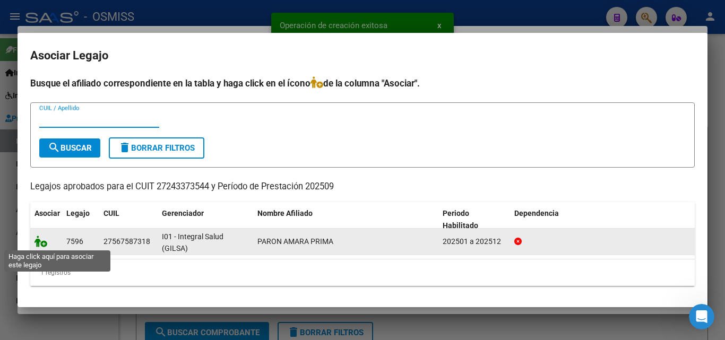
click at [41, 239] on icon at bounding box center [40, 242] width 13 height 12
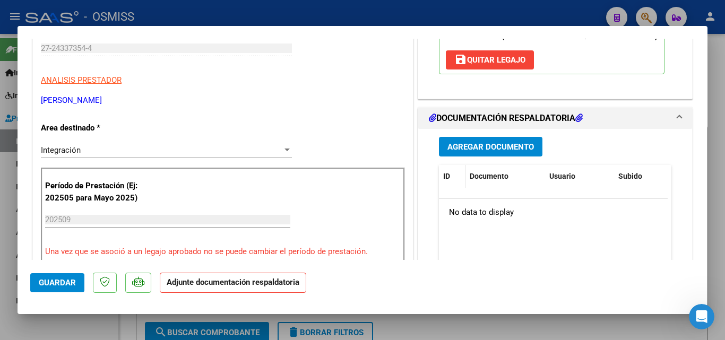
scroll to position [212, 0]
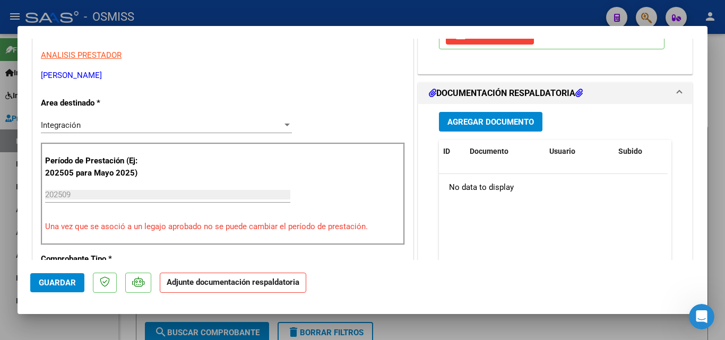
click at [475, 126] on span "Agregar Documento" at bounding box center [490, 122] width 86 height 10
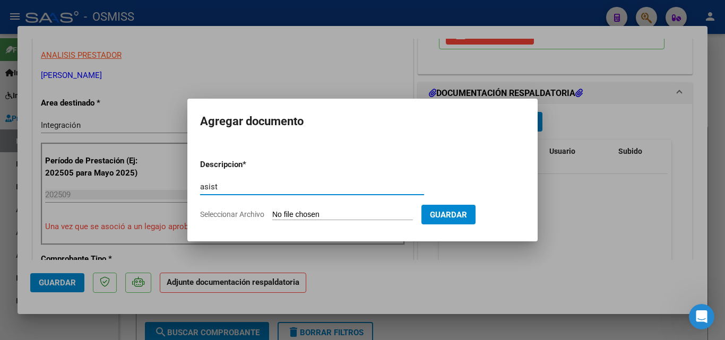
type input "asist"
click at [324, 211] on input "Seleccionar Archivo" at bounding box center [342, 215] width 141 height 10
type input "C:\fakepath\asistencia [DATE].pdf"
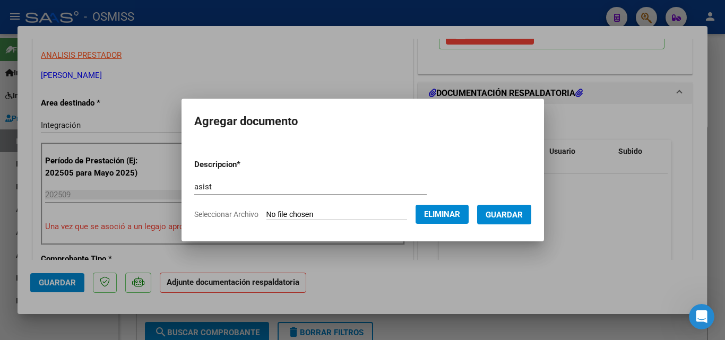
click at [517, 219] on span "Guardar" at bounding box center [503, 215] width 37 height 10
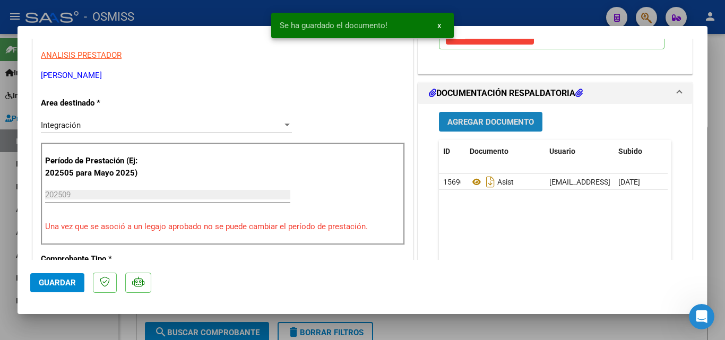
click at [494, 124] on span "Agregar Documento" at bounding box center [490, 122] width 86 height 10
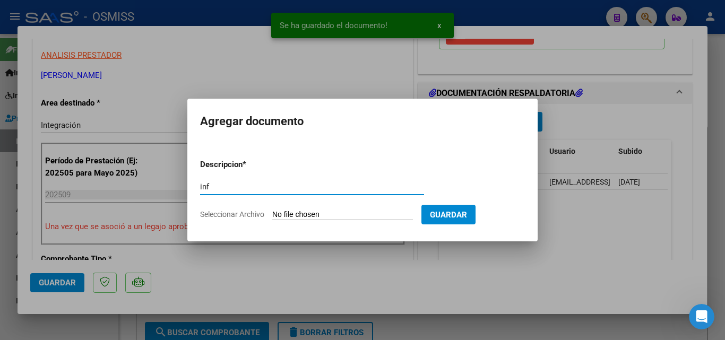
type input "inf"
click at [342, 217] on input "Seleccionar Archivo" at bounding box center [342, 215] width 141 height 10
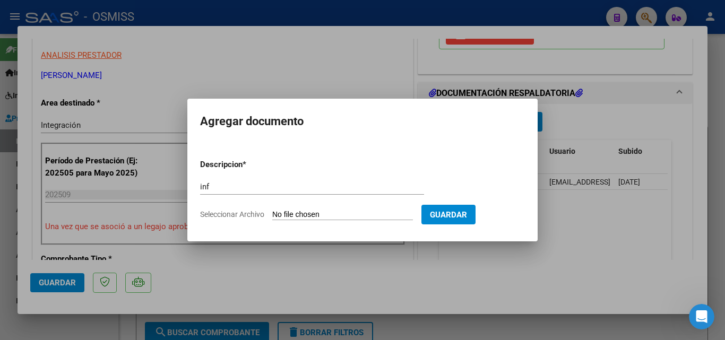
type input "C:\fakepath\Informe sep-25.pdf"
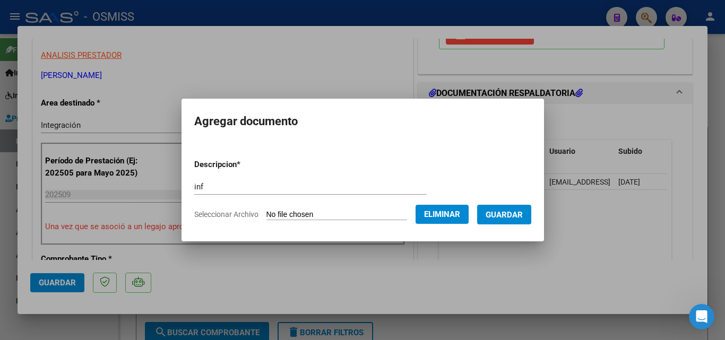
click at [523, 214] on span "Guardar" at bounding box center [503, 215] width 37 height 10
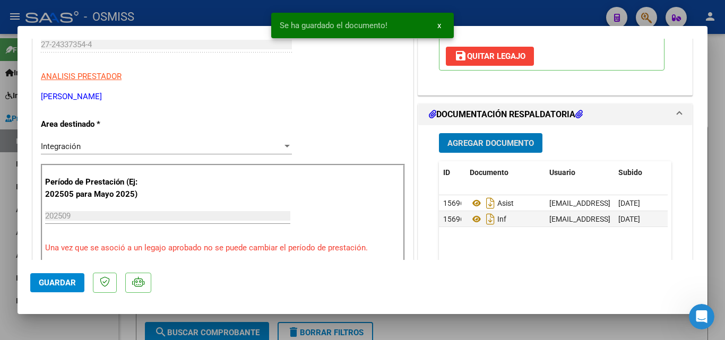
scroll to position [265, 0]
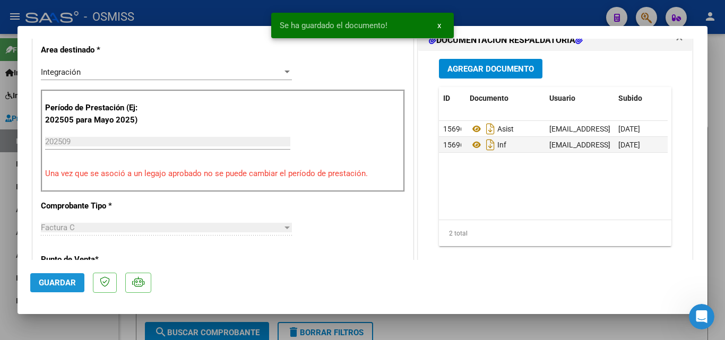
click at [64, 275] on button "Guardar" at bounding box center [57, 282] width 54 height 19
type input "$ 0,00"
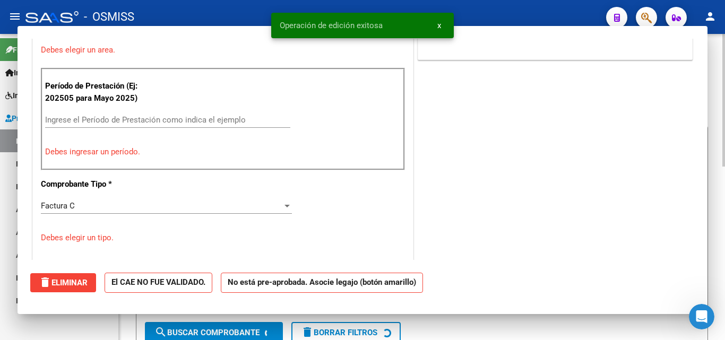
scroll to position [220, 0]
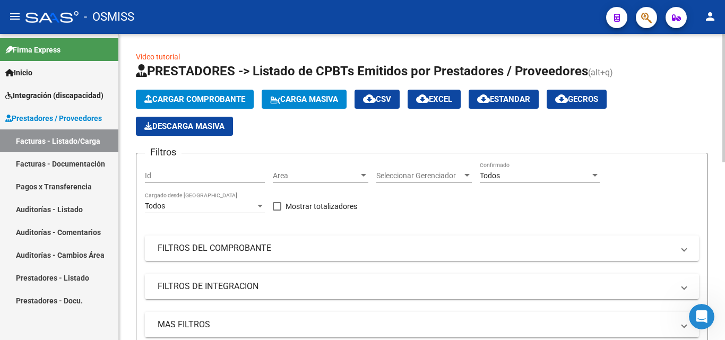
click at [194, 96] on span "Cargar Comprobante" at bounding box center [194, 99] width 101 height 10
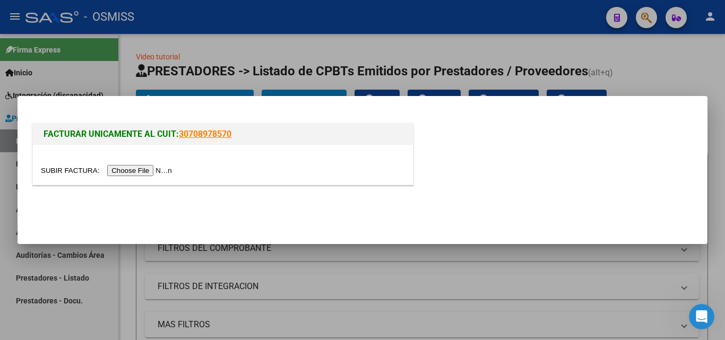
click at [144, 169] on input "file" at bounding box center [108, 170] width 134 height 11
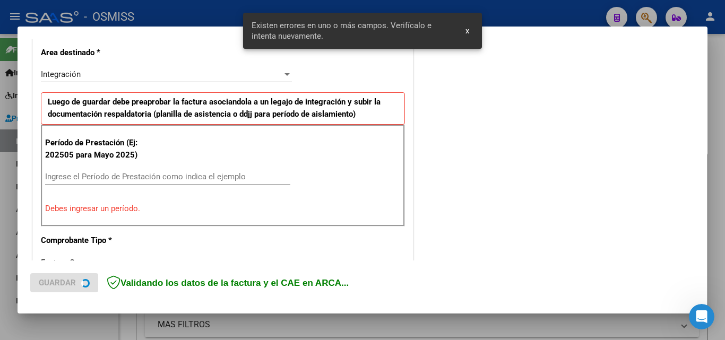
scroll to position [259, 0]
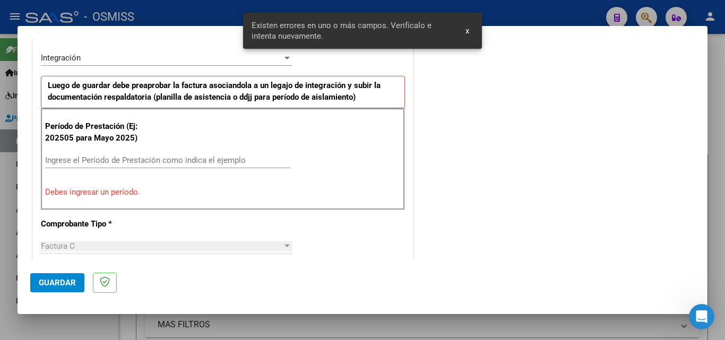
click at [121, 164] on div "Ingrese el Período de Prestación como indica el ejemplo" at bounding box center [167, 160] width 245 height 16
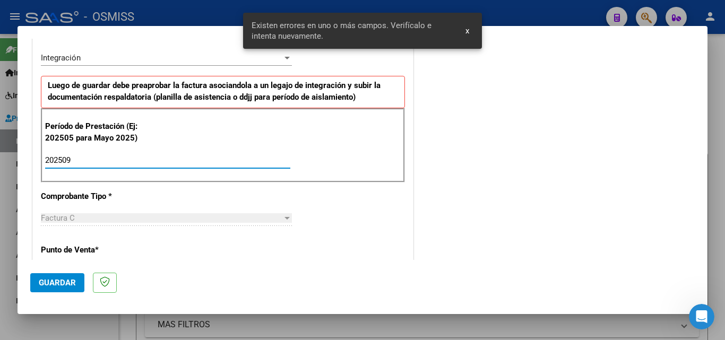
type input "202509"
click at [68, 276] on button "Guardar" at bounding box center [57, 282] width 54 height 19
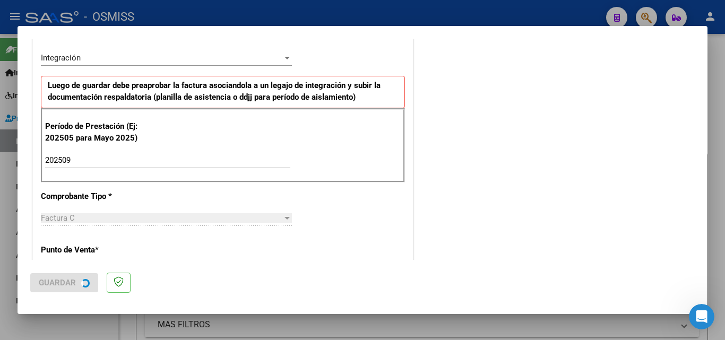
scroll to position [0, 0]
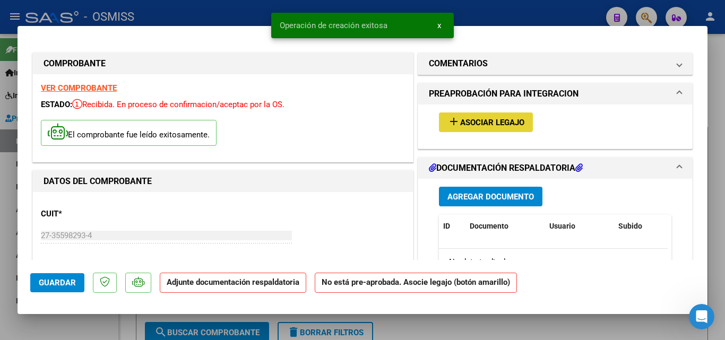
click at [524, 117] on button "add Asociar Legajo" at bounding box center [486, 122] width 94 height 20
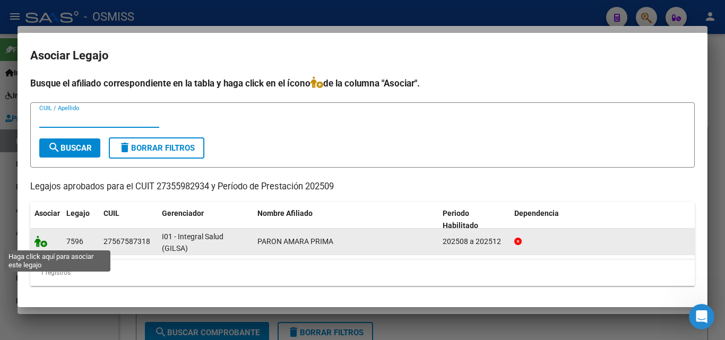
click at [37, 244] on icon at bounding box center [40, 242] width 13 height 12
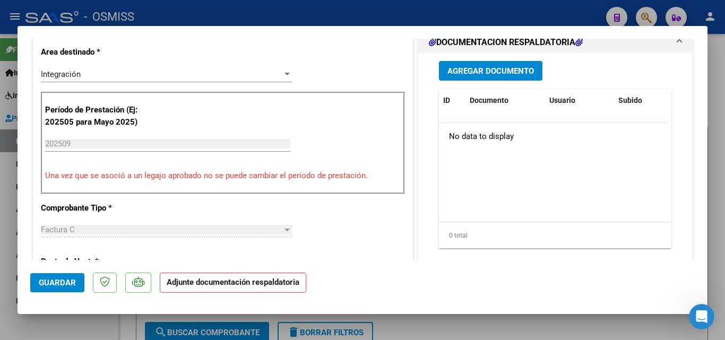
scroll to position [265, 0]
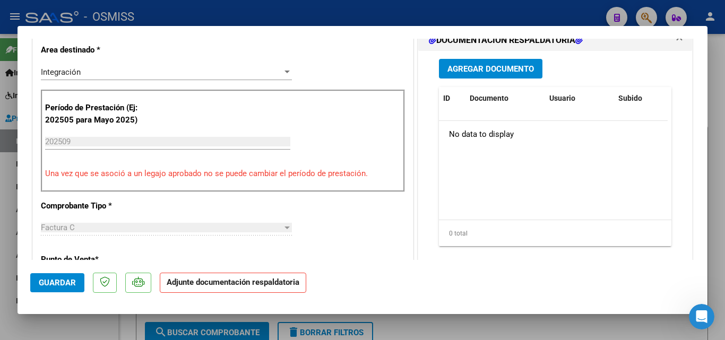
click at [494, 72] on span "Agregar Documento" at bounding box center [490, 69] width 86 height 10
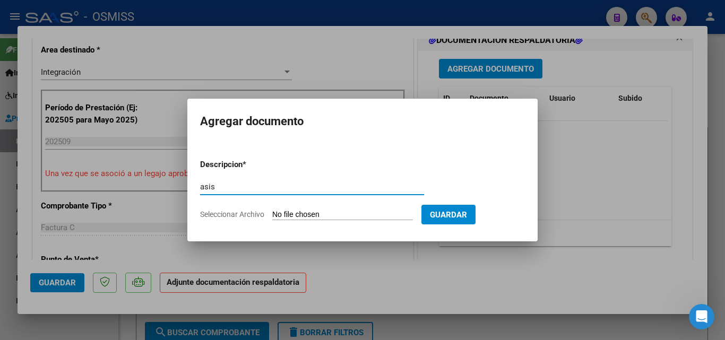
type input "asis"
click at [294, 213] on input "Seleccionar Archivo" at bounding box center [342, 215] width 141 height 10
type input "C:\fakepath\ASISTENCIA SEPTIEMBRE 2025.pdf"
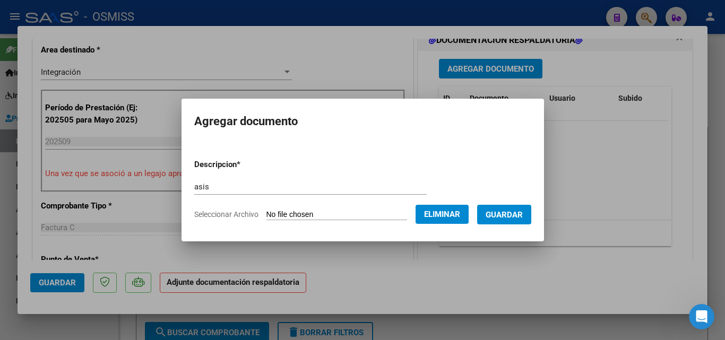
click at [505, 222] on button "Guardar" at bounding box center [504, 215] width 54 height 20
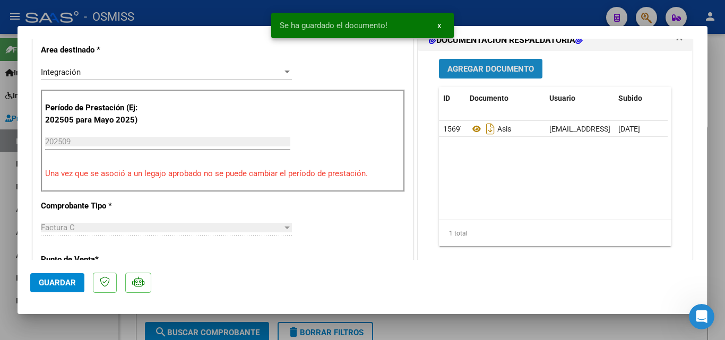
click at [498, 63] on button "Agregar Documento" at bounding box center [490, 69] width 103 height 20
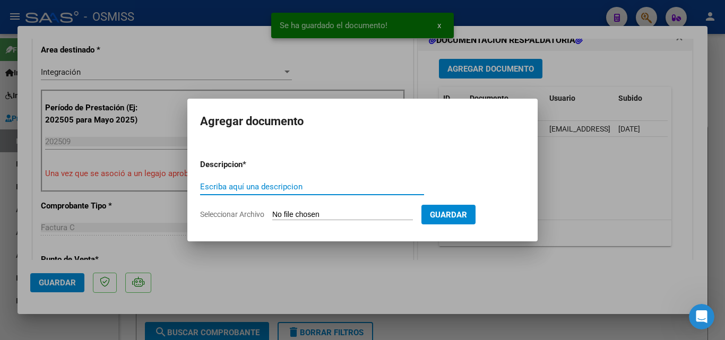
click at [276, 184] on input "Escriba aquí una descripcion" at bounding box center [312, 187] width 224 height 10
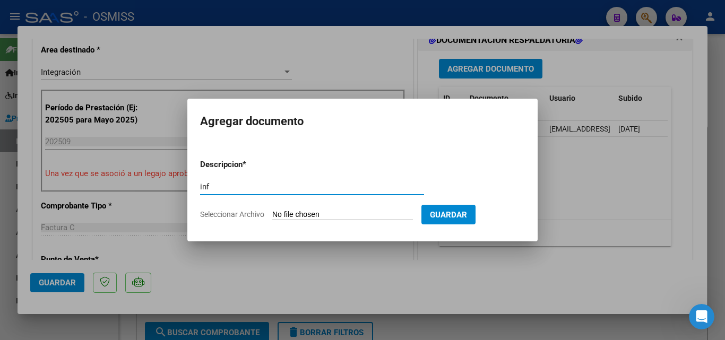
type input "inf"
click at [285, 214] on input "Seleccionar Archivo" at bounding box center [342, 215] width 141 height 10
type input "C:\fakepath\INFORME MENSUAL [DATE].pdf"
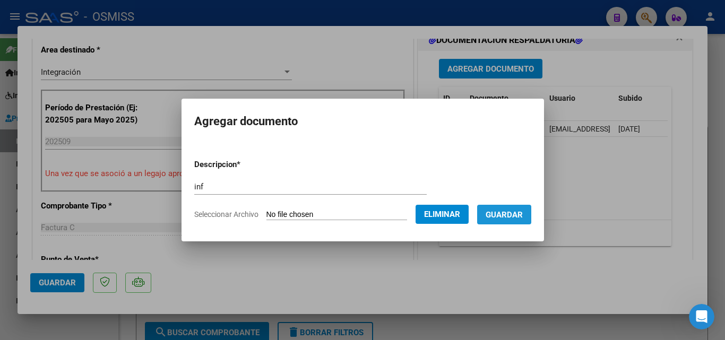
click at [523, 212] on span "Guardar" at bounding box center [503, 215] width 37 height 10
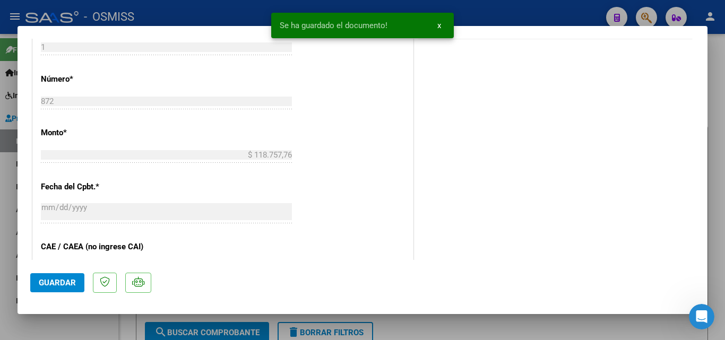
scroll to position [531, 0]
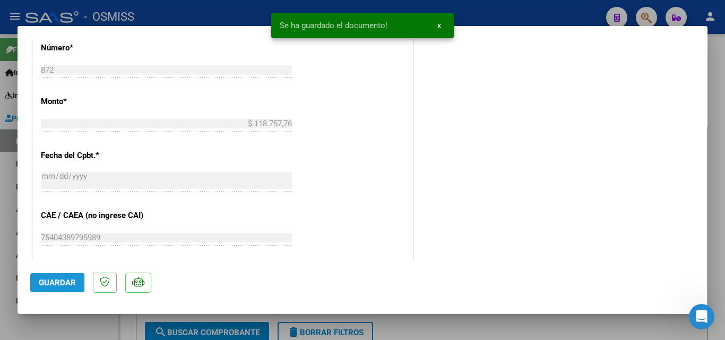
click at [47, 274] on button "Guardar" at bounding box center [57, 282] width 54 height 19
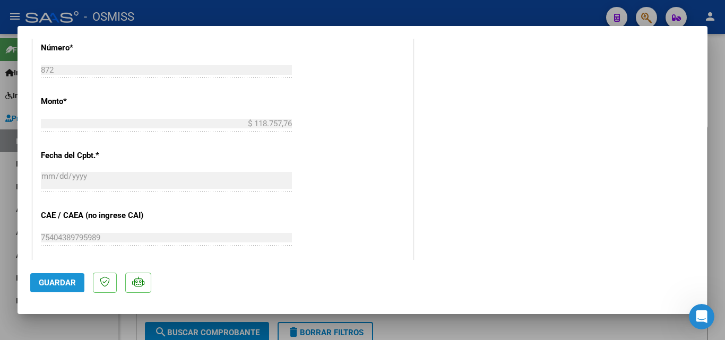
click at [53, 283] on span "Guardar" at bounding box center [57, 283] width 37 height 10
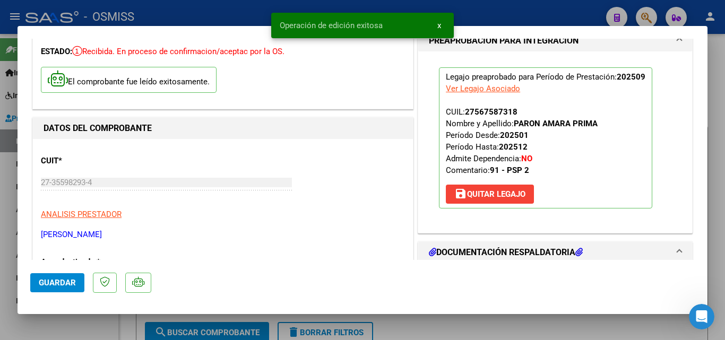
scroll to position [0, 0]
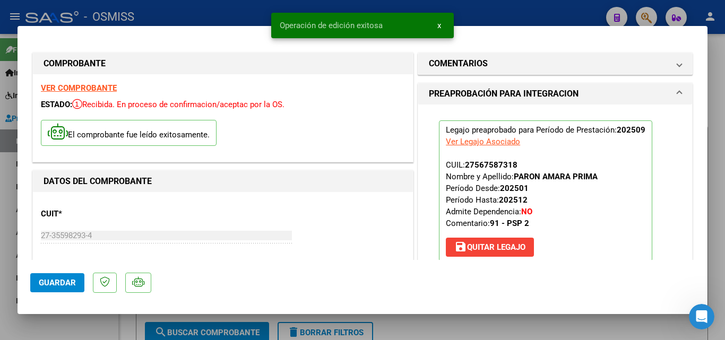
type input "$ 0,00"
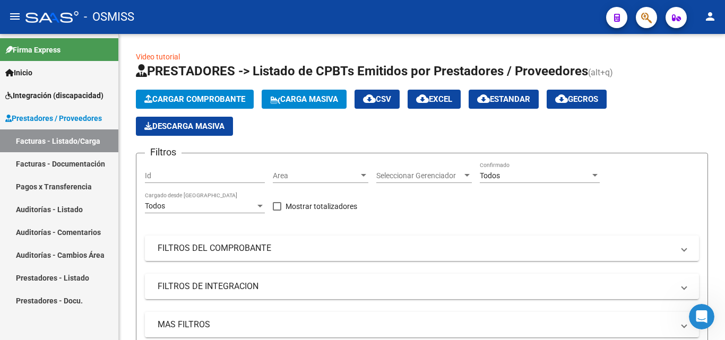
click at [41, 123] on span "Prestadores / Proveedores" at bounding box center [53, 118] width 97 height 12
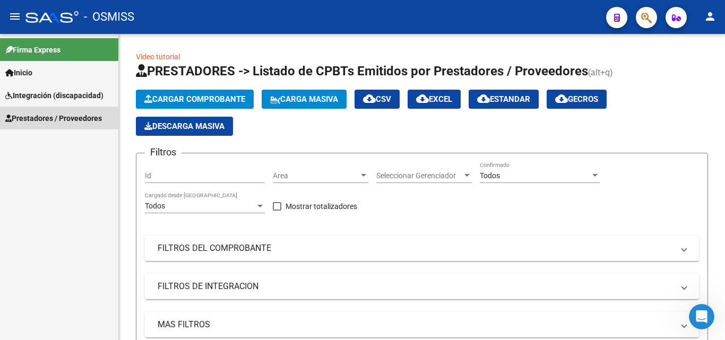
click at [41, 123] on span "Prestadores / Proveedores" at bounding box center [53, 118] width 97 height 12
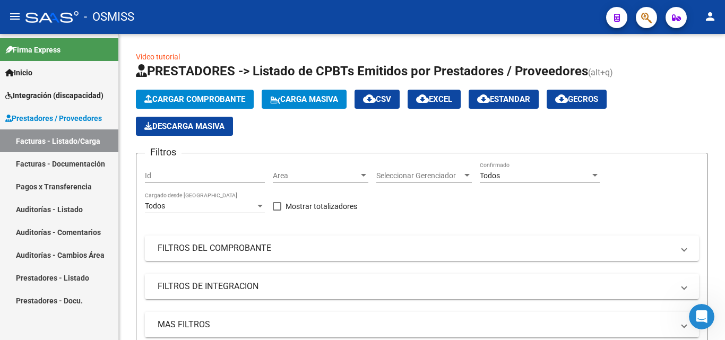
click at [41, 158] on link "Facturas - Documentación" at bounding box center [59, 163] width 118 height 23
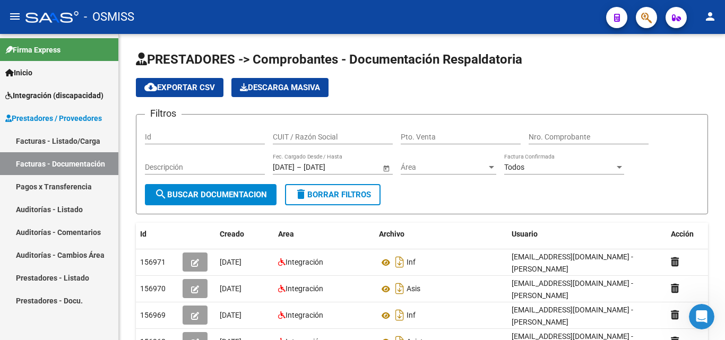
click at [58, 90] on span "Integración (discapacidad)" at bounding box center [54, 96] width 98 height 12
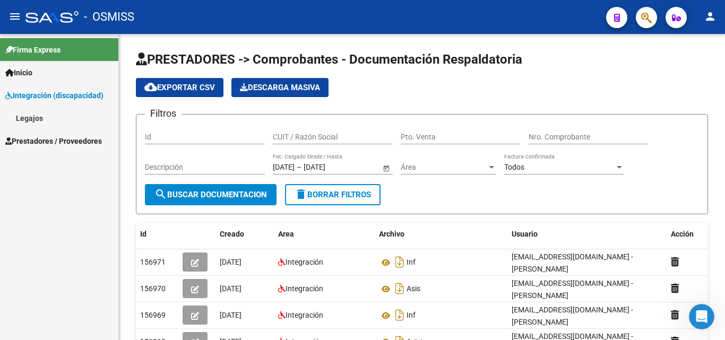
click at [18, 120] on link "Legajos" at bounding box center [59, 118] width 118 height 23
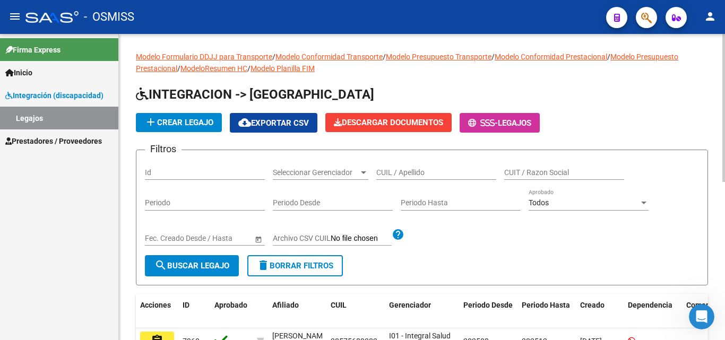
click at [407, 167] on div "CUIL / Apellido" at bounding box center [436, 169] width 120 height 21
type input "pifarr"
click at [212, 259] on button "search Buscar Legajo" at bounding box center [192, 265] width 94 height 21
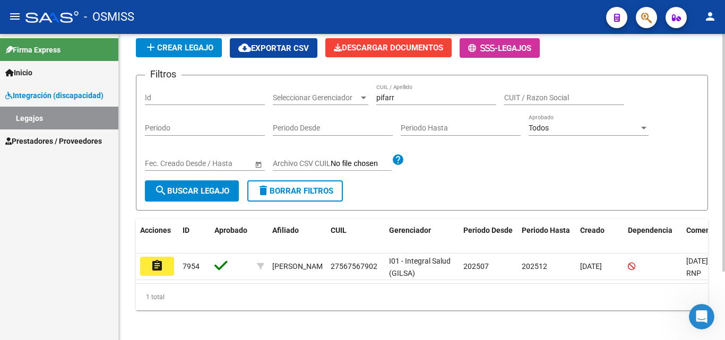
scroll to position [88, 0]
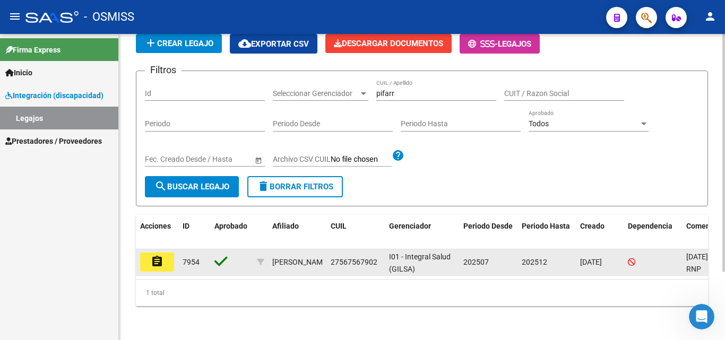
click at [147, 257] on button "assignment" at bounding box center [157, 262] width 34 height 19
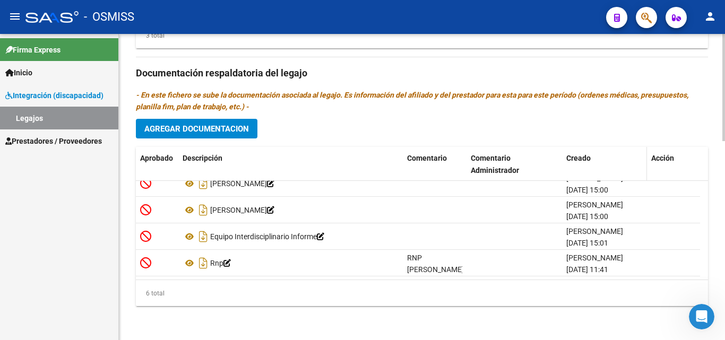
scroll to position [2, 0]
